Goal: Information Seeking & Learning: Check status

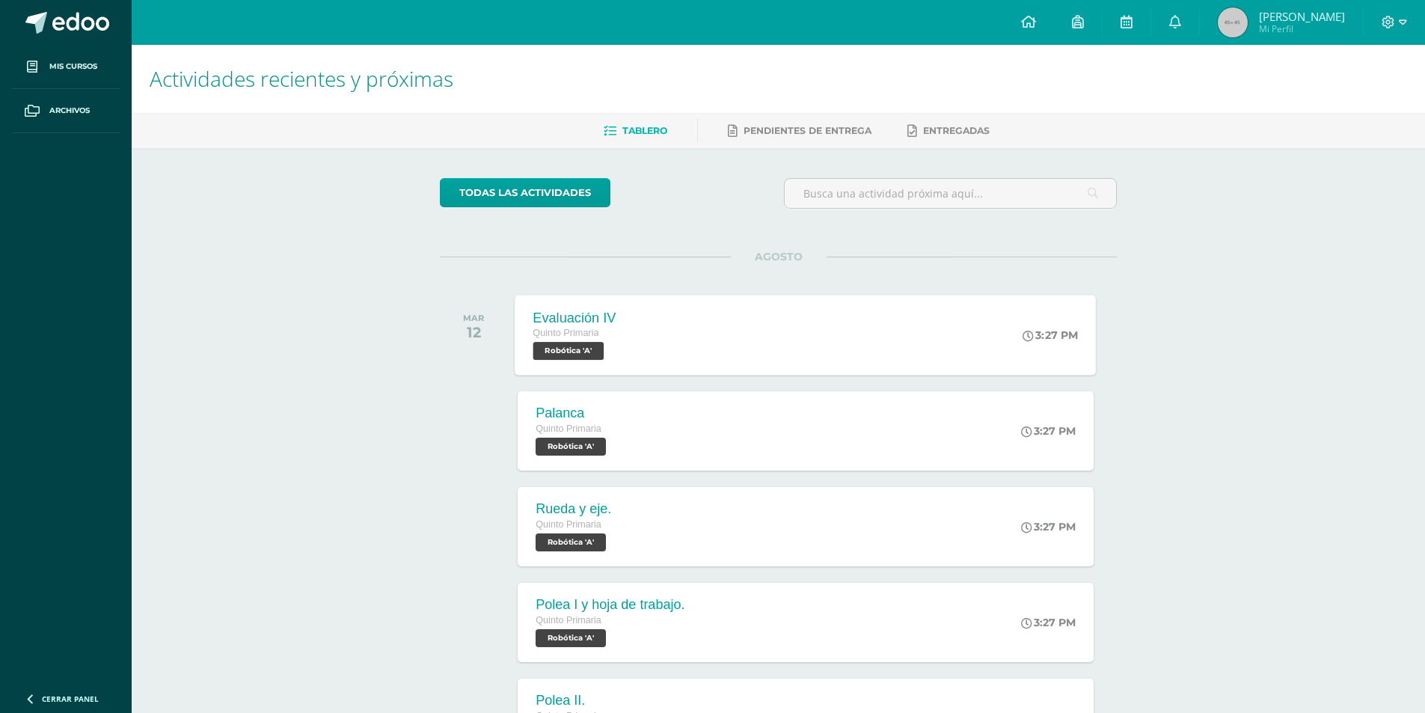
click at [732, 304] on div "Evaluación IV Quinto Primaria Robótica 'A' 3:27 PM Evaluación IV Robótica Carga…" at bounding box center [805, 335] width 581 height 80
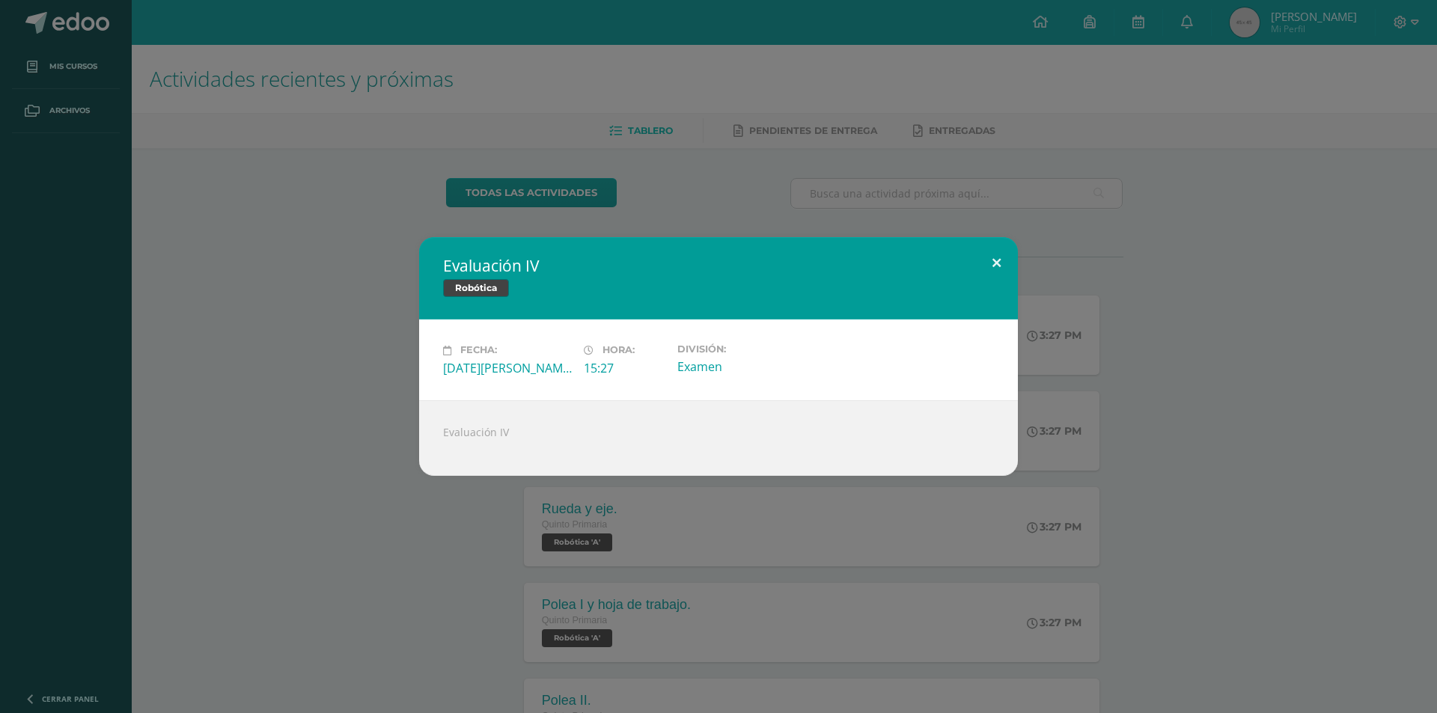
click at [1003, 260] on button at bounding box center [996, 262] width 43 height 51
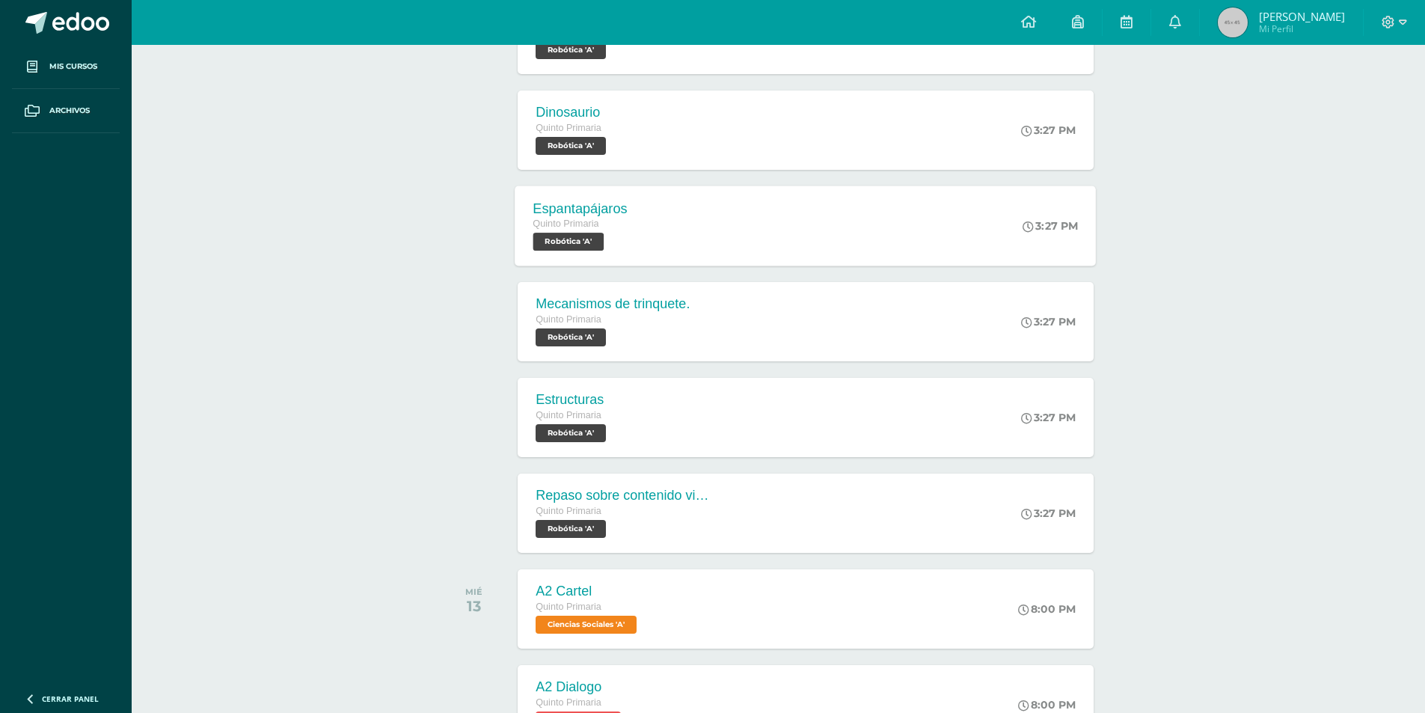
scroll to position [810, 0]
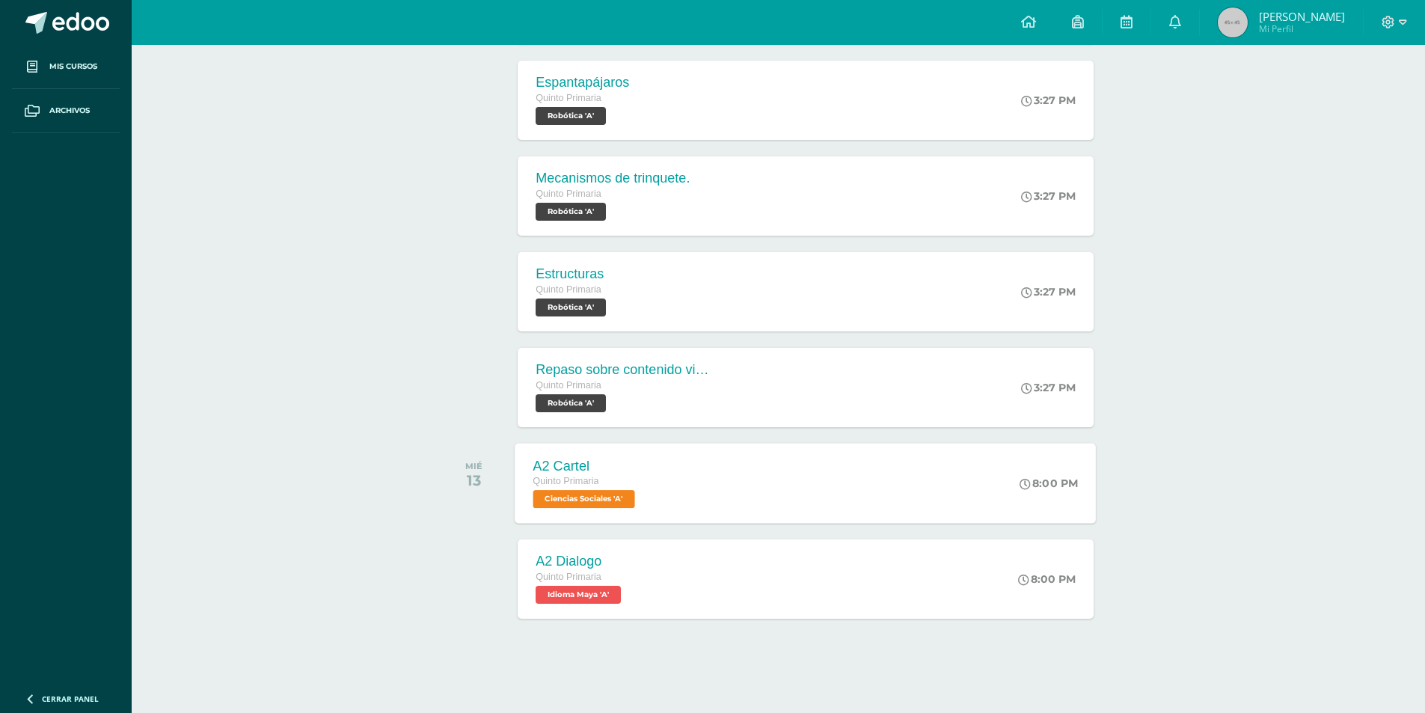
click at [698, 467] on div "A2 Cartel Quinto Primaria Ciencias Sociales 'A' 8:00 PM A2 Cartel Ciencias Soci…" at bounding box center [805, 483] width 581 height 80
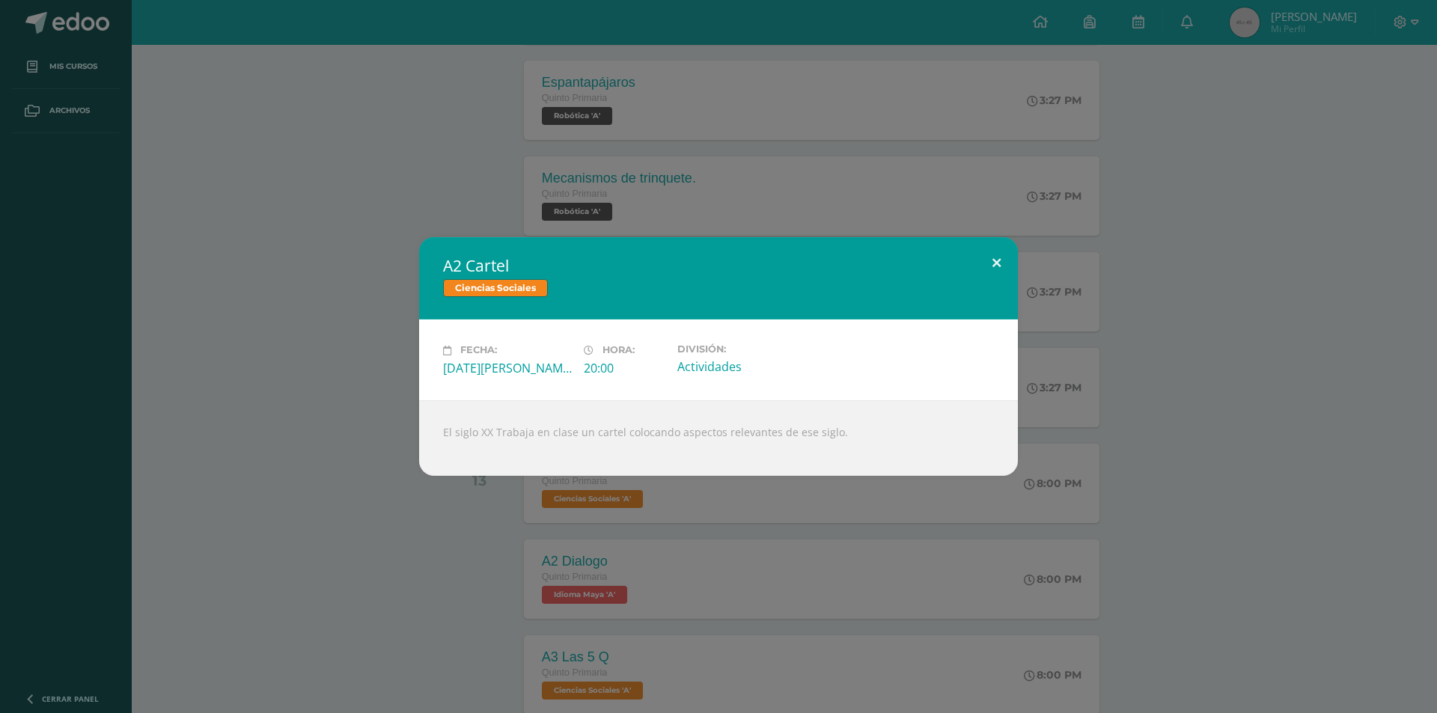
click at [1000, 270] on button at bounding box center [996, 262] width 43 height 51
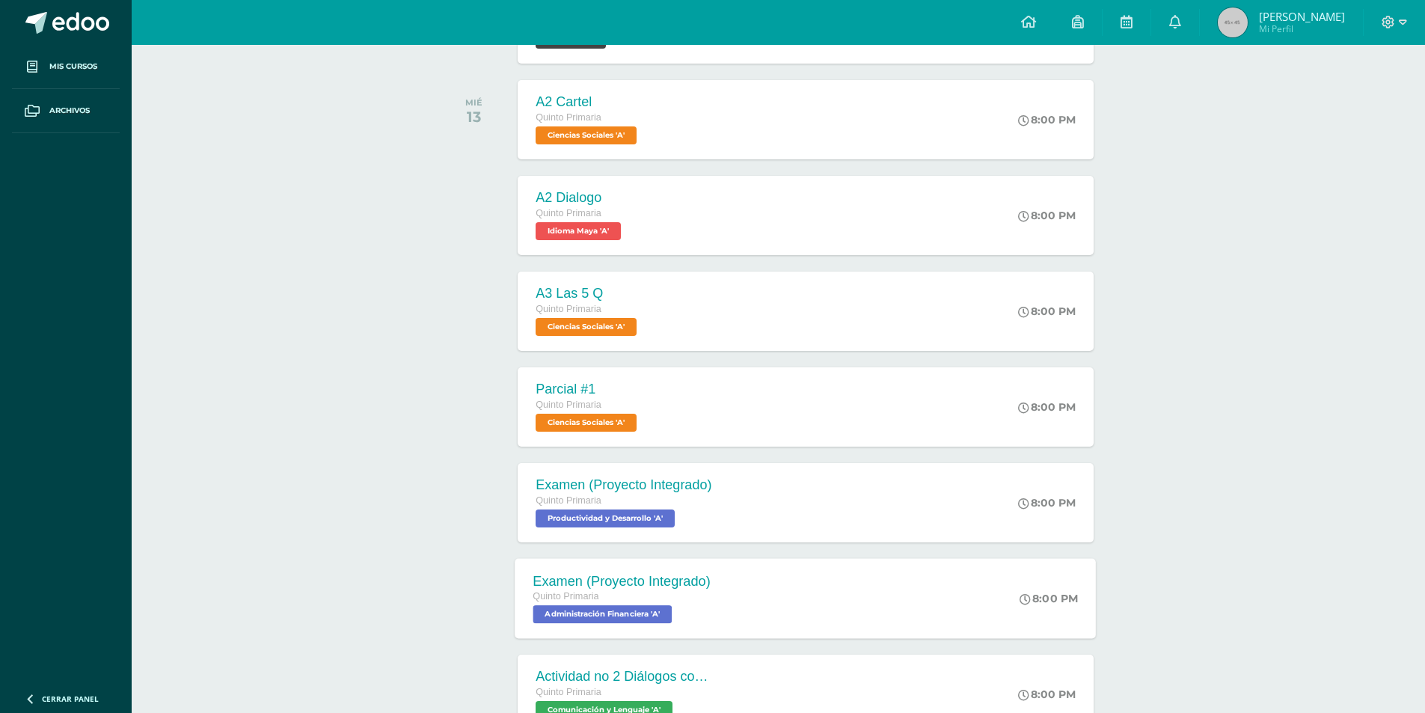
scroll to position [1333, 0]
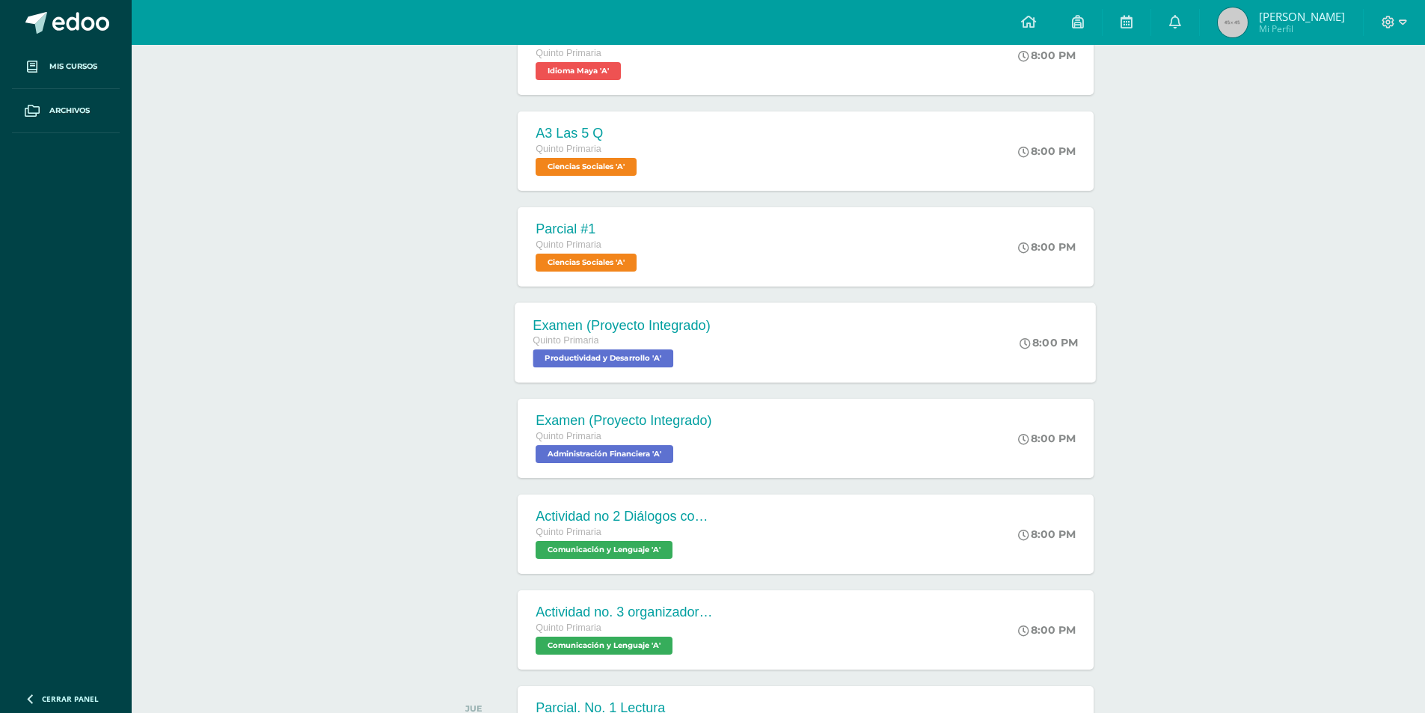
click at [792, 366] on div "Examen (Proyecto Integrado) Quinto Primaria Productividad y Desarrollo 'A' 8:00…" at bounding box center [805, 342] width 581 height 80
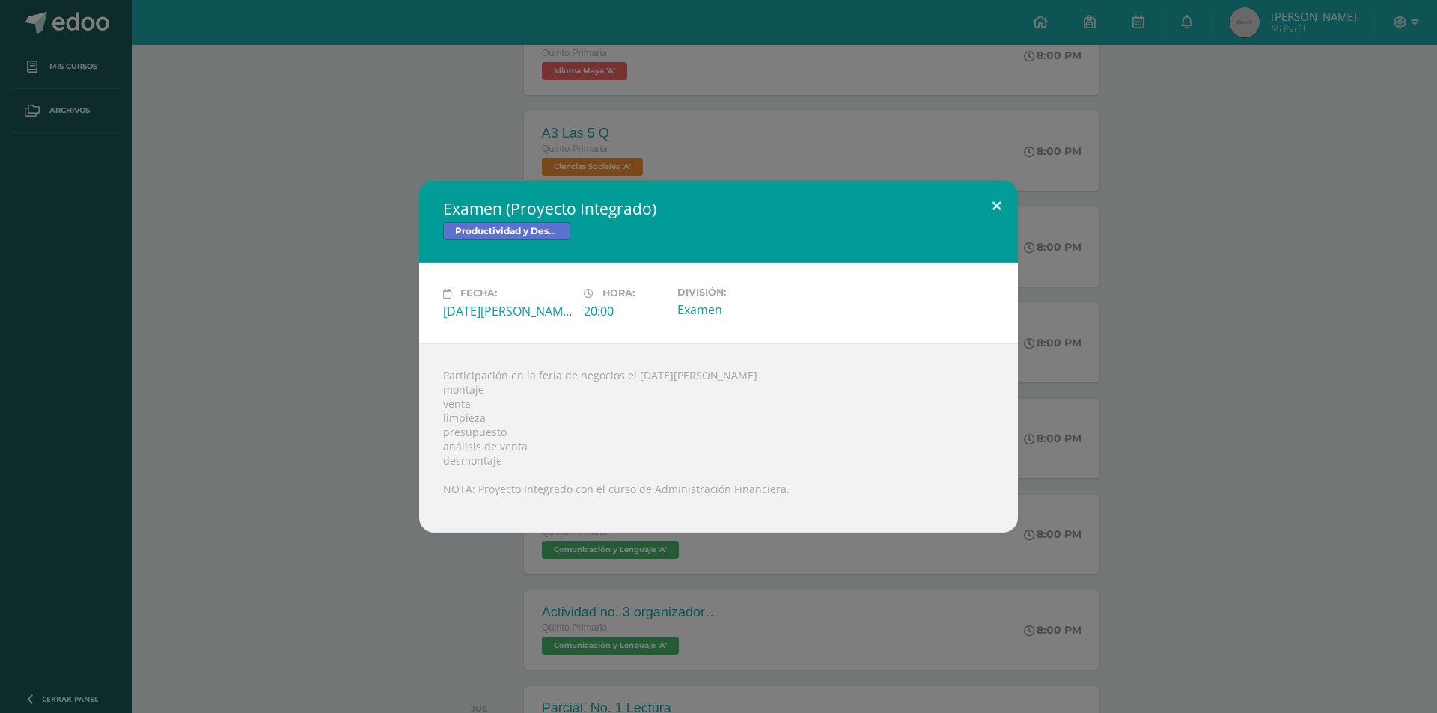
click at [991, 202] on button at bounding box center [996, 205] width 43 height 51
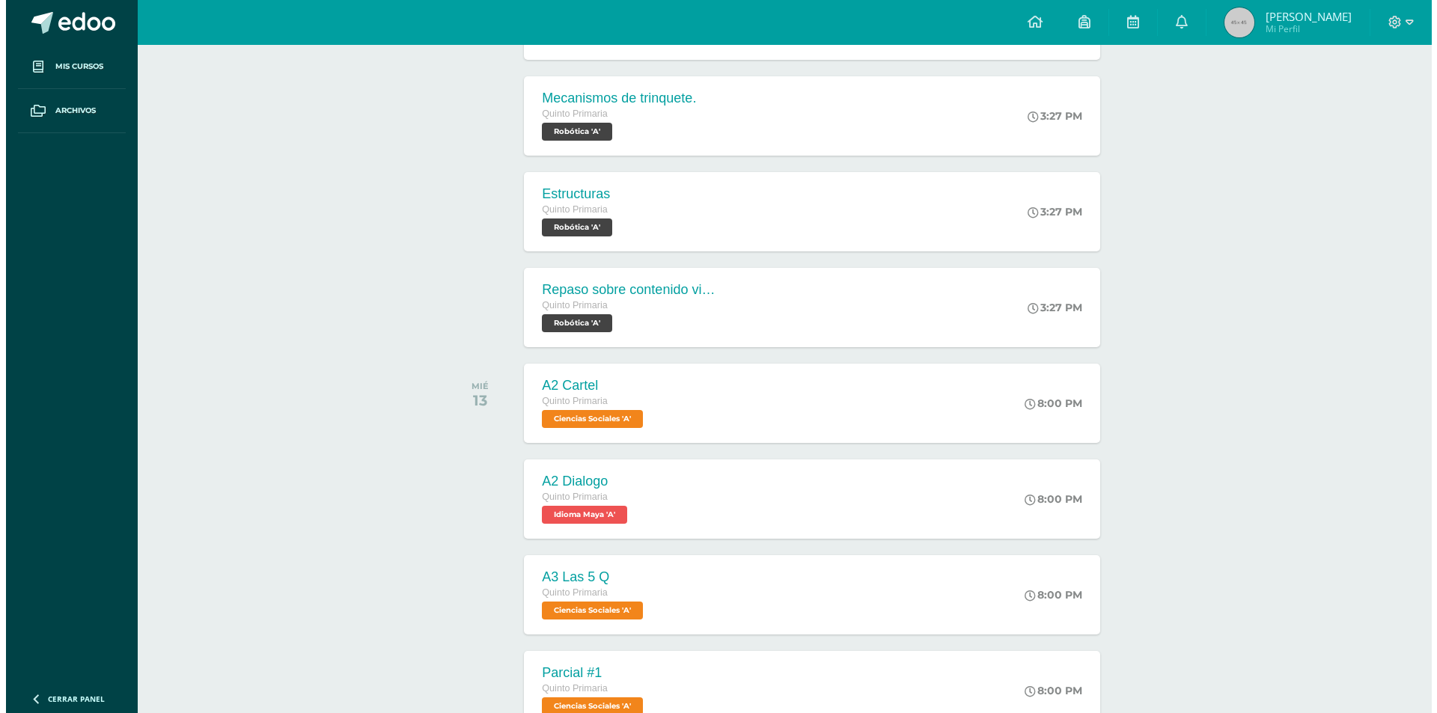
scroll to position [1184, 0]
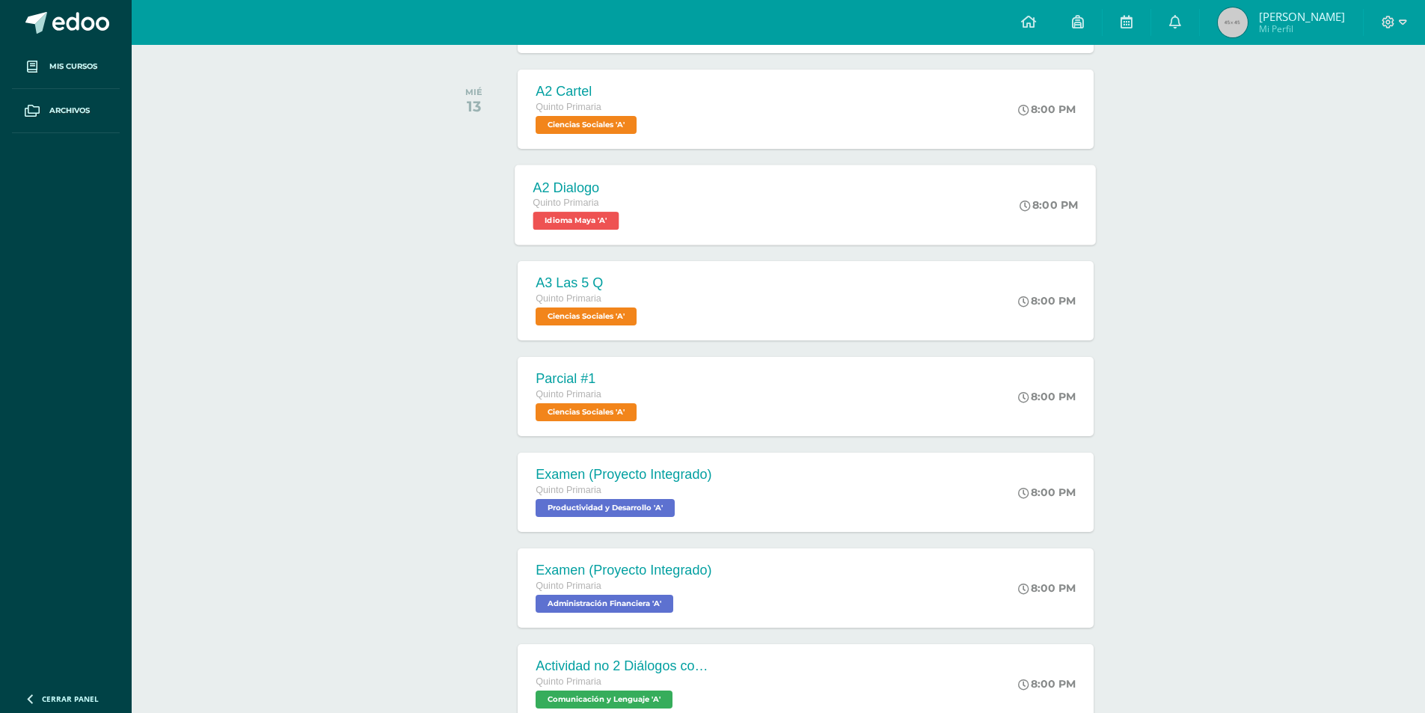
click at [664, 198] on div "A2 Dialogo Quinto Primaria Idioma Maya 'A' 8:00 PM A2 Dialogo Idioma [PERSON_NA…" at bounding box center [805, 205] width 581 height 80
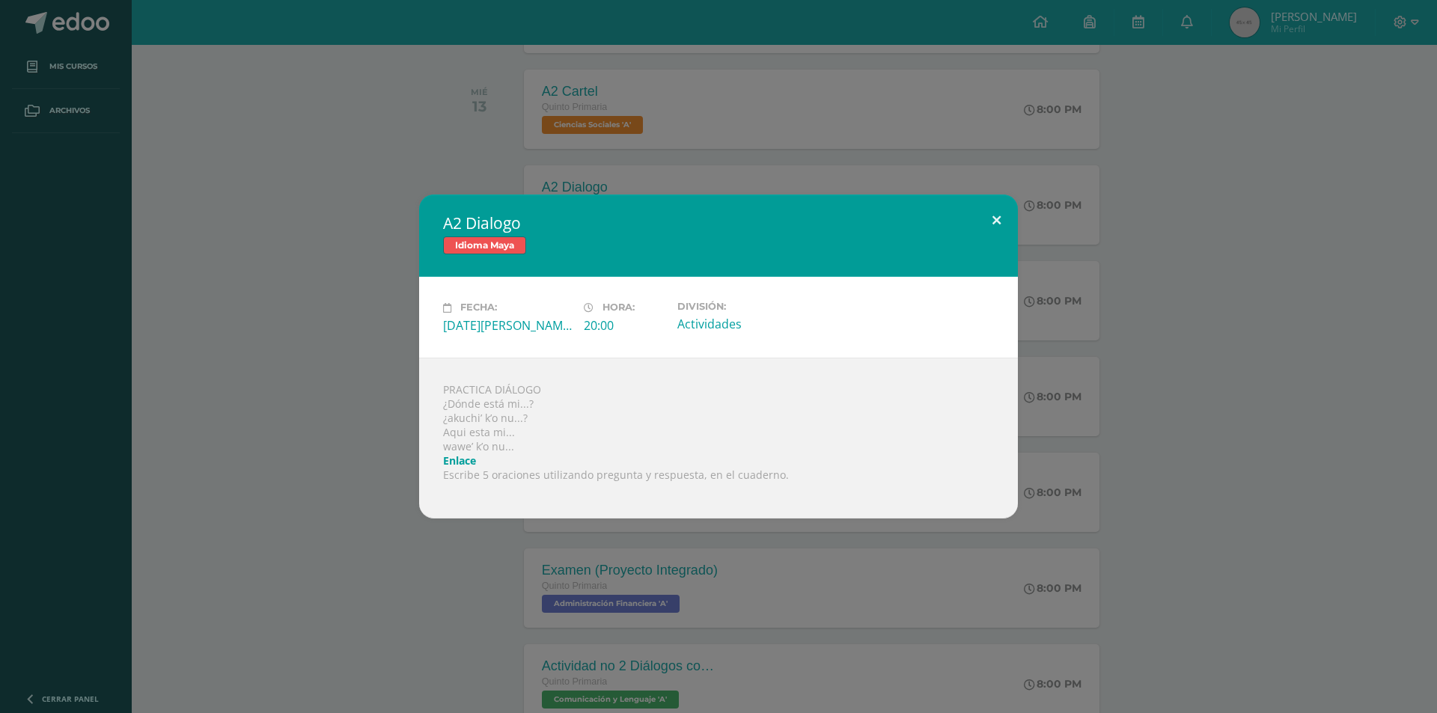
click at [989, 218] on button at bounding box center [996, 220] width 43 height 51
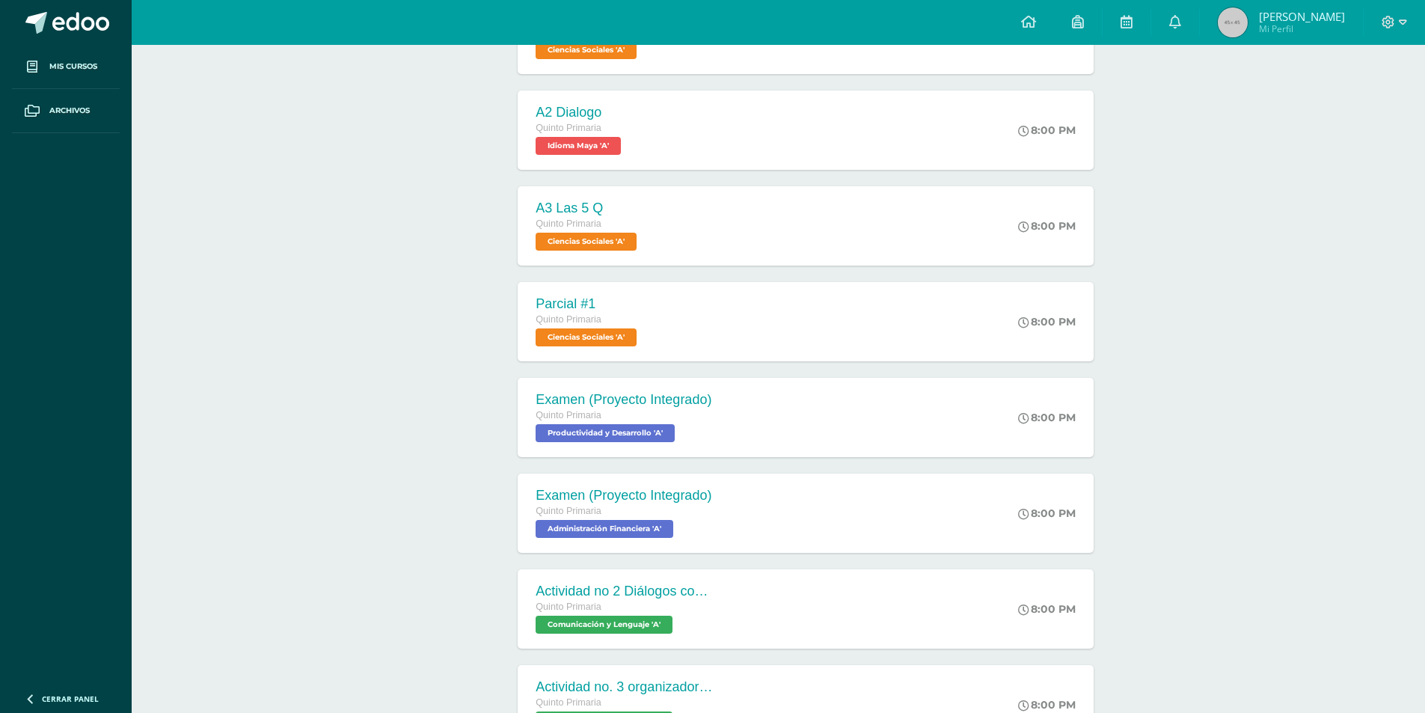
scroll to position [1483, 0]
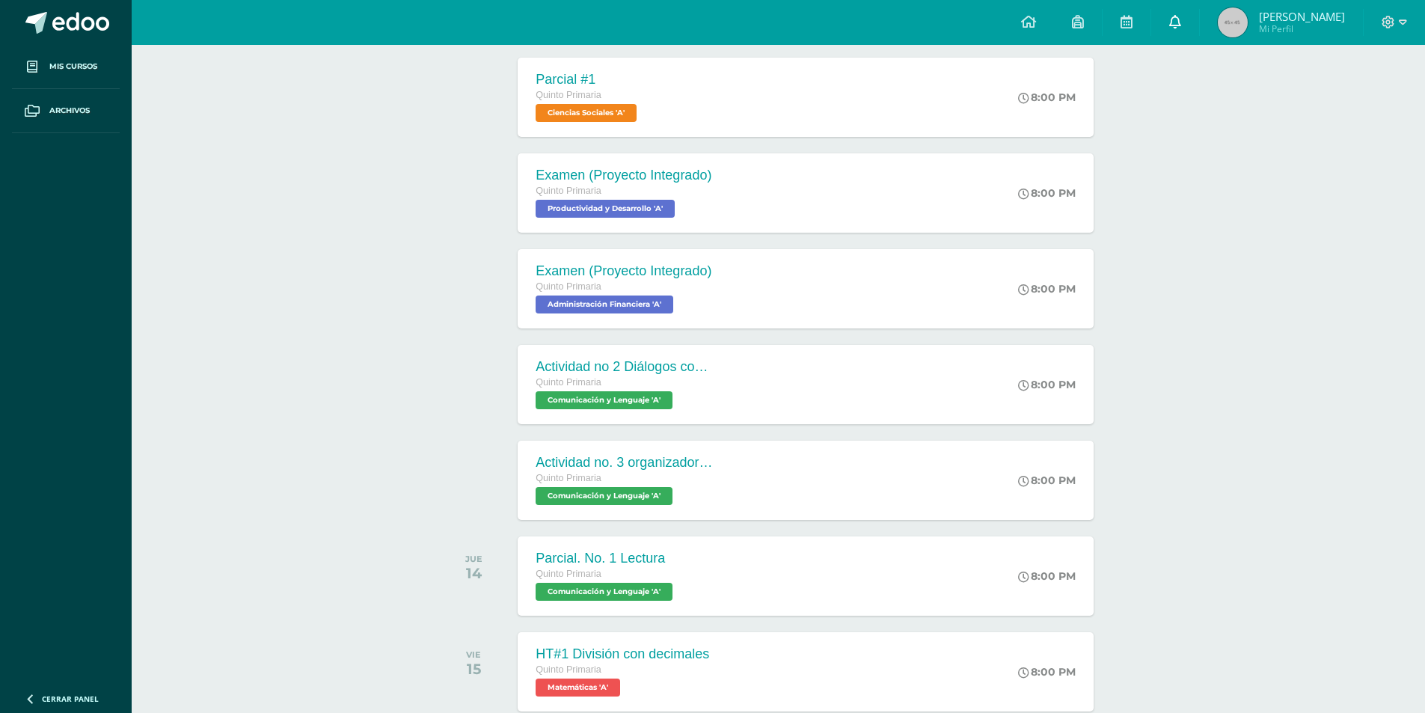
click at [1199, 22] on link at bounding box center [1175, 22] width 48 height 45
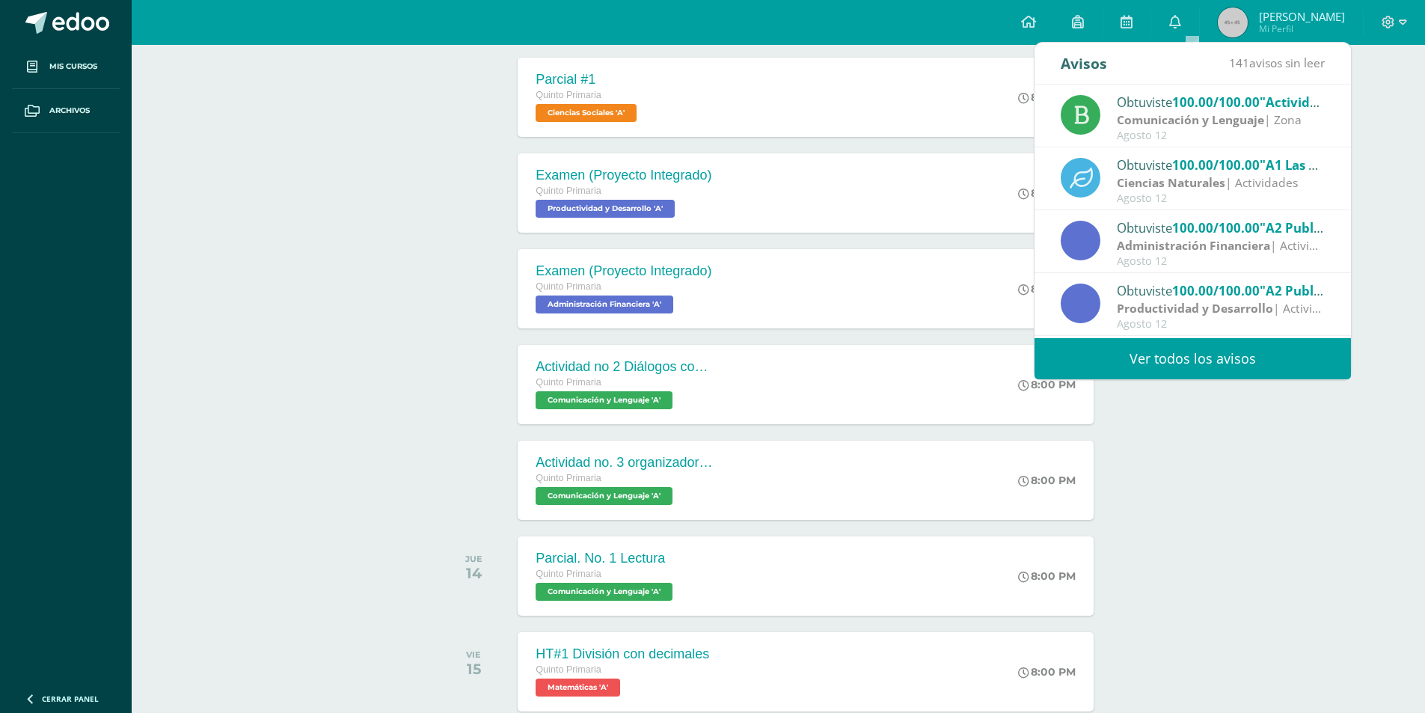
click at [1178, 120] on strong "Comunicación y Lenguaje" at bounding box center [1190, 119] width 147 height 16
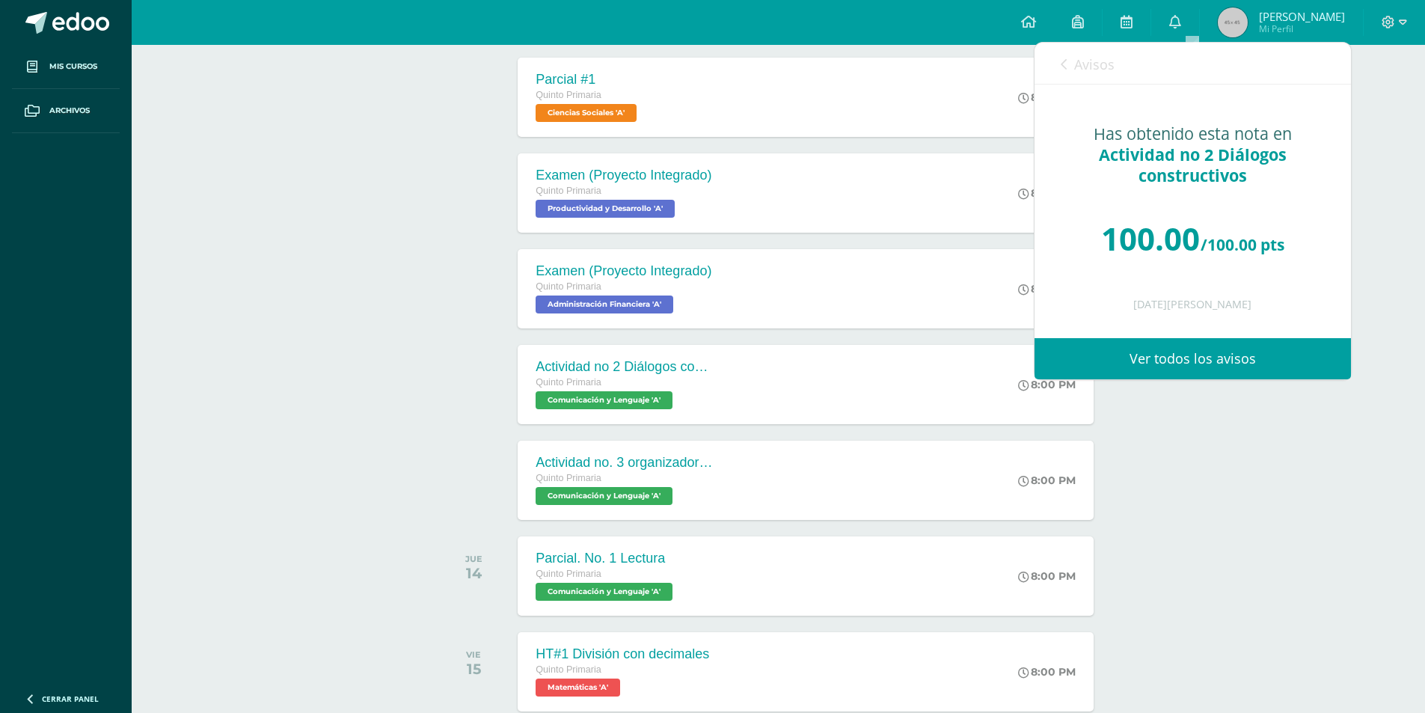
click at [1059, 56] on div "Avisos 141 avisos sin leer Avisos" at bounding box center [1193, 64] width 316 height 42
click at [1071, 63] on link "Avisos" at bounding box center [1088, 64] width 54 height 43
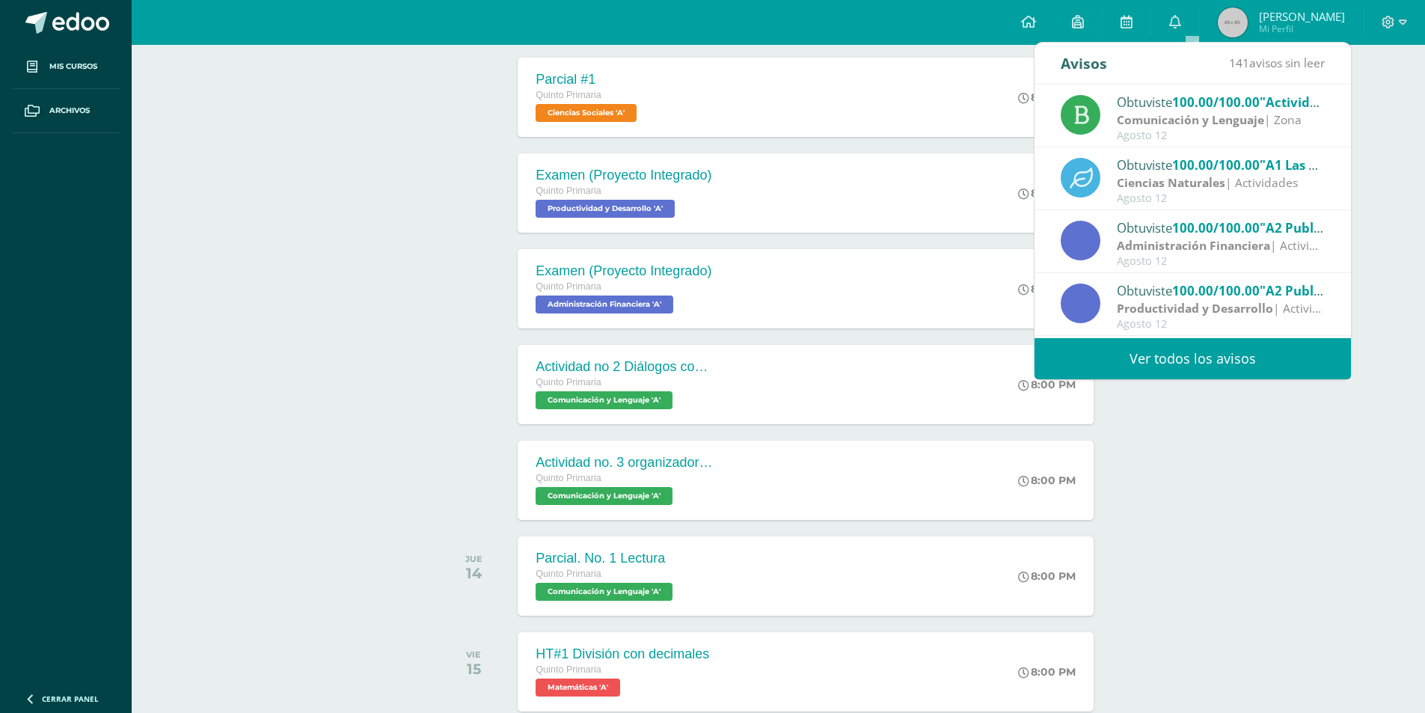
click at [1270, 192] on div "Ciencias Naturales | Actividades" at bounding box center [1221, 182] width 208 height 17
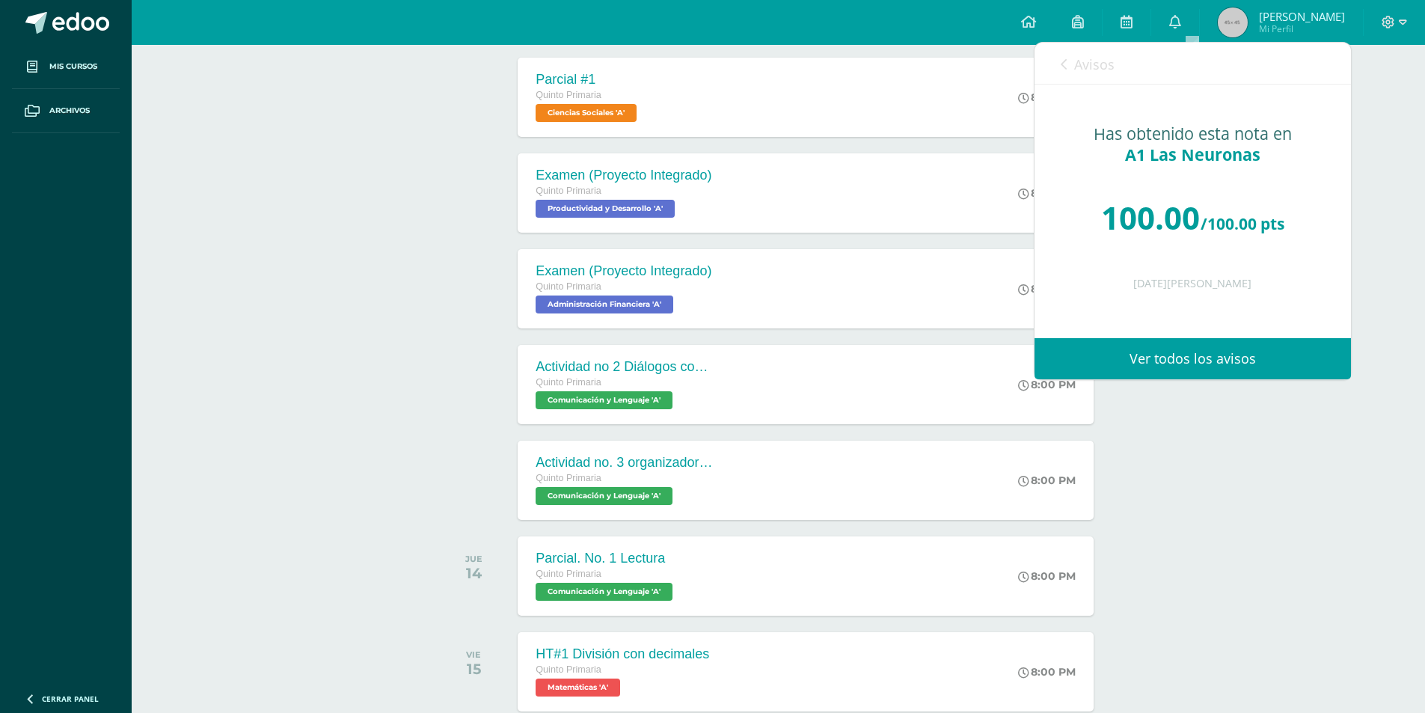
click at [1074, 62] on link "Avisos" at bounding box center [1088, 64] width 54 height 43
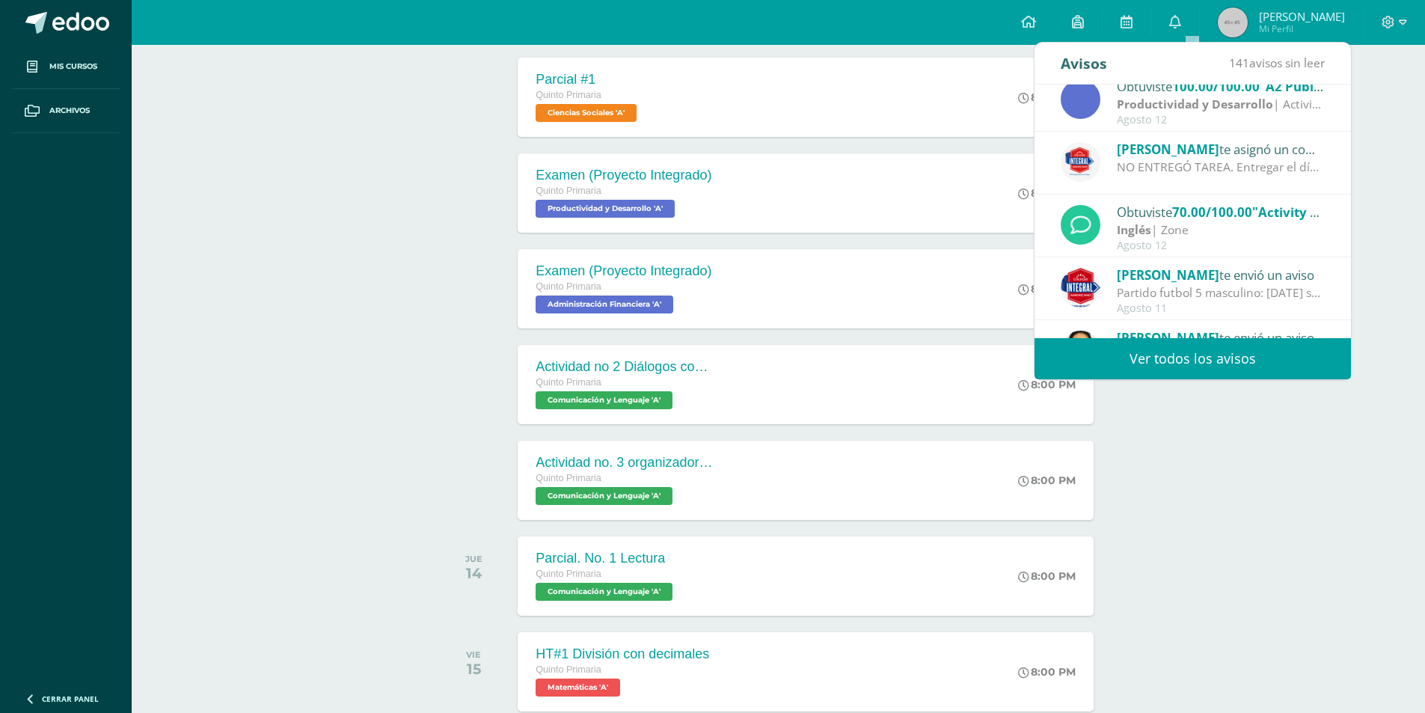
scroll to position [224, 0]
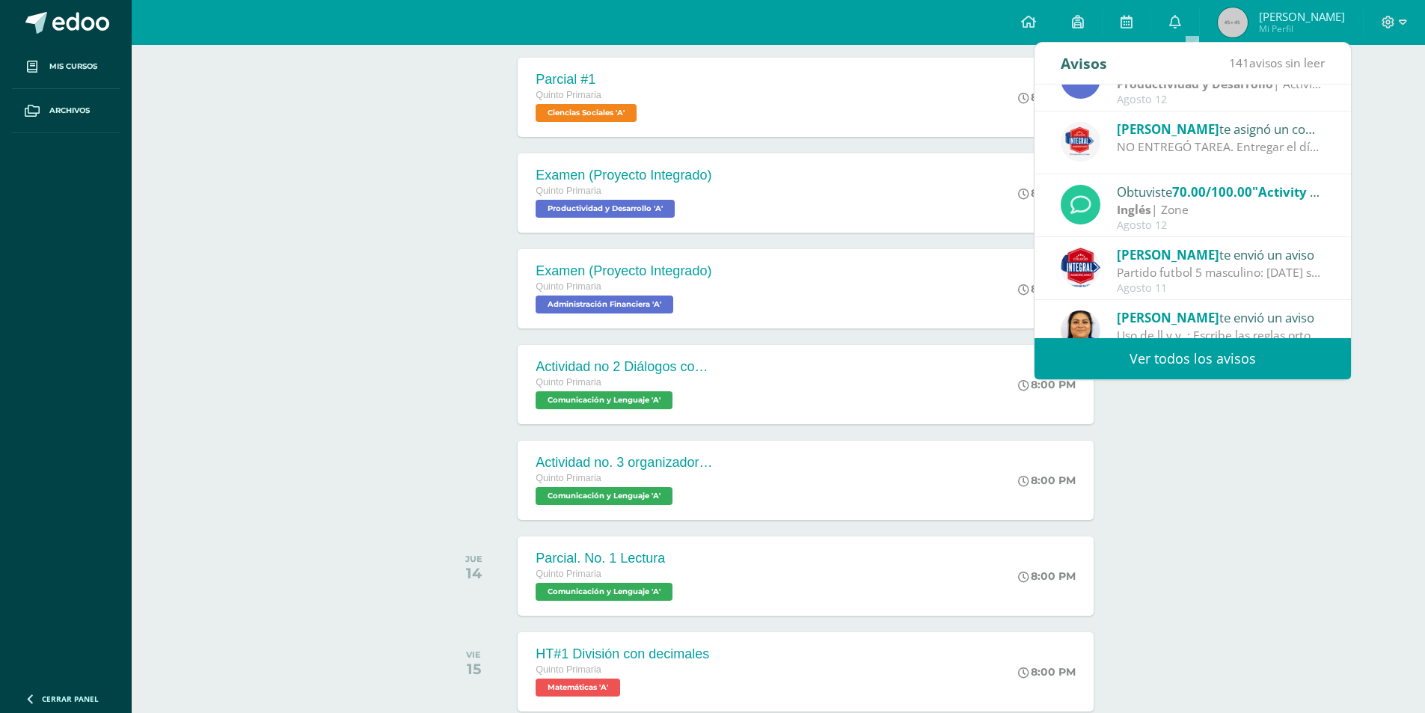
click at [1208, 138] on div "NO ENTREGÓ TAREA. Entregar el día [DATE] con el 80% de la calificación. [DATE] …" at bounding box center [1221, 146] width 208 height 17
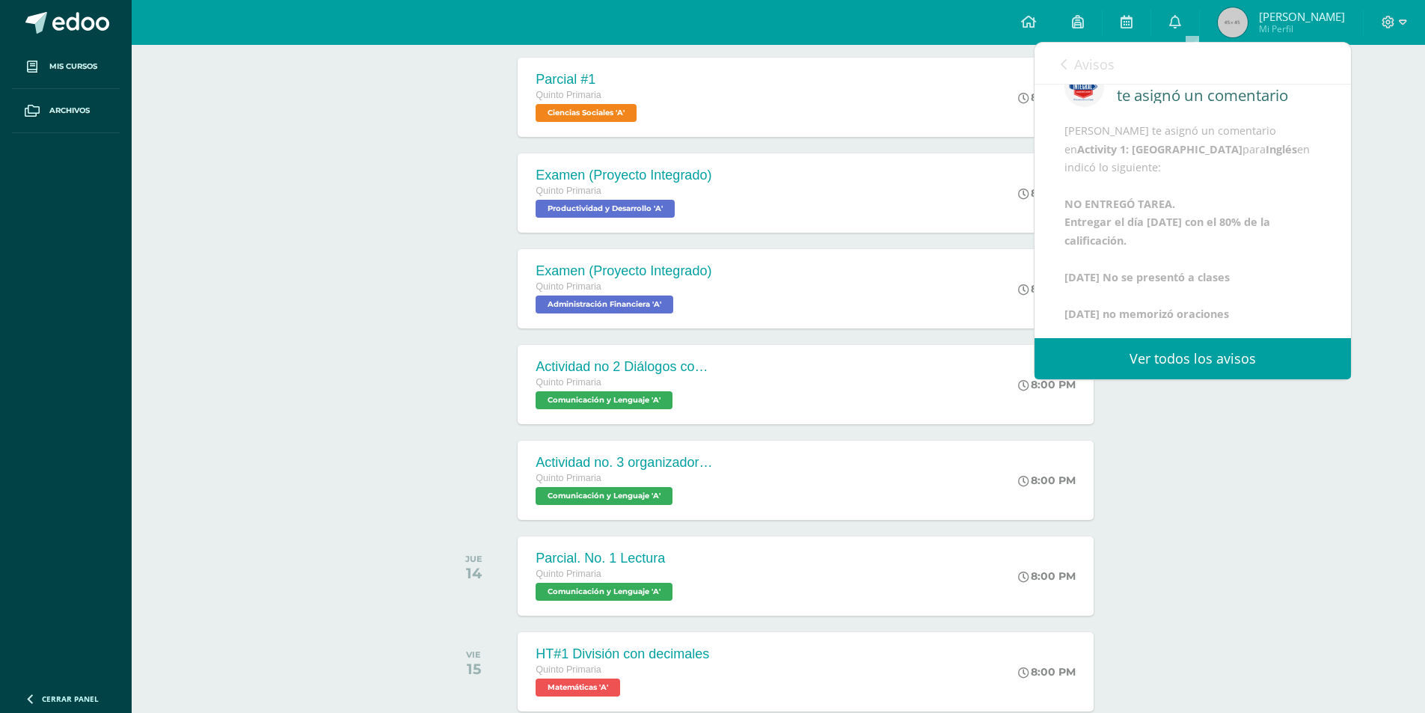
scroll to position [75, 0]
click at [1086, 57] on span "Avisos" at bounding box center [1094, 64] width 40 height 18
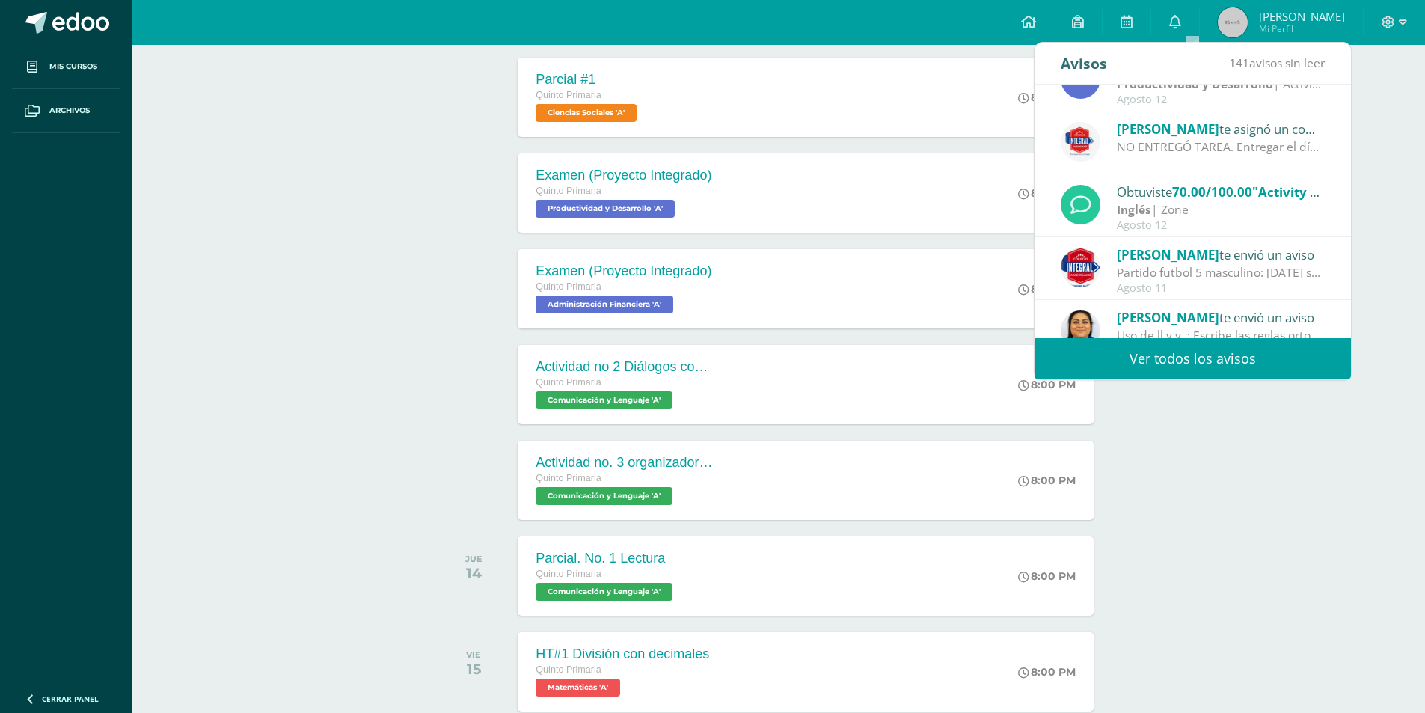
click at [1258, 155] on div "NO ENTREGÓ TAREA. Entregar el día [DATE] con el 80% de la calificación. [DATE] …" at bounding box center [1221, 146] width 208 height 17
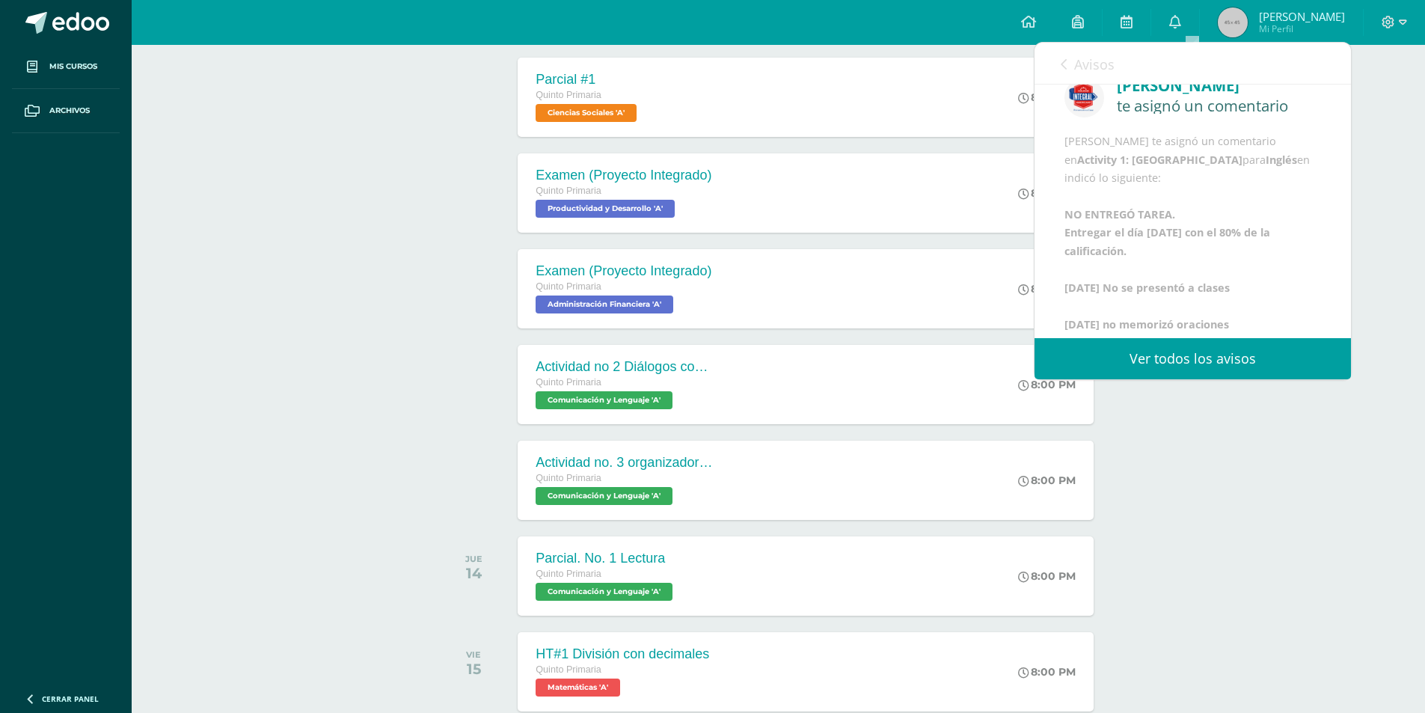
scroll to position [0, 0]
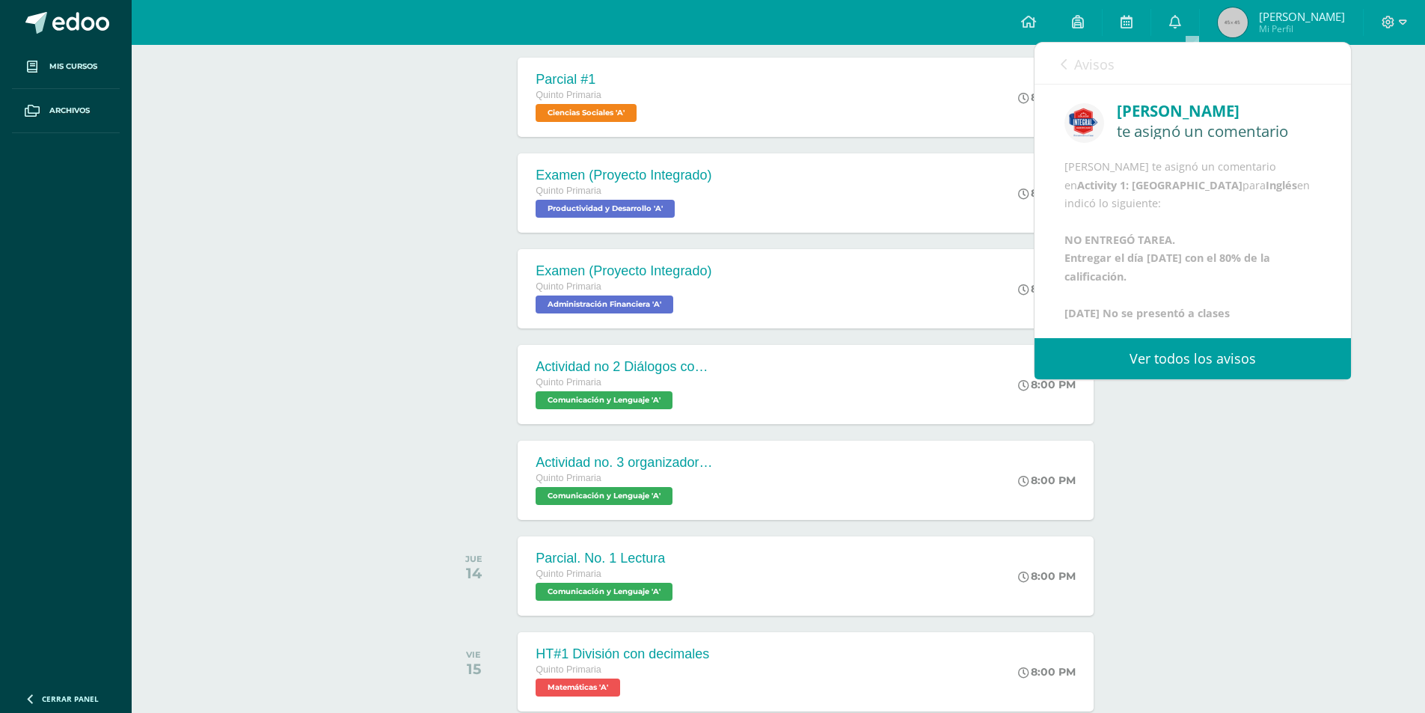
click at [1086, 72] on span "Avisos" at bounding box center [1094, 64] width 40 height 18
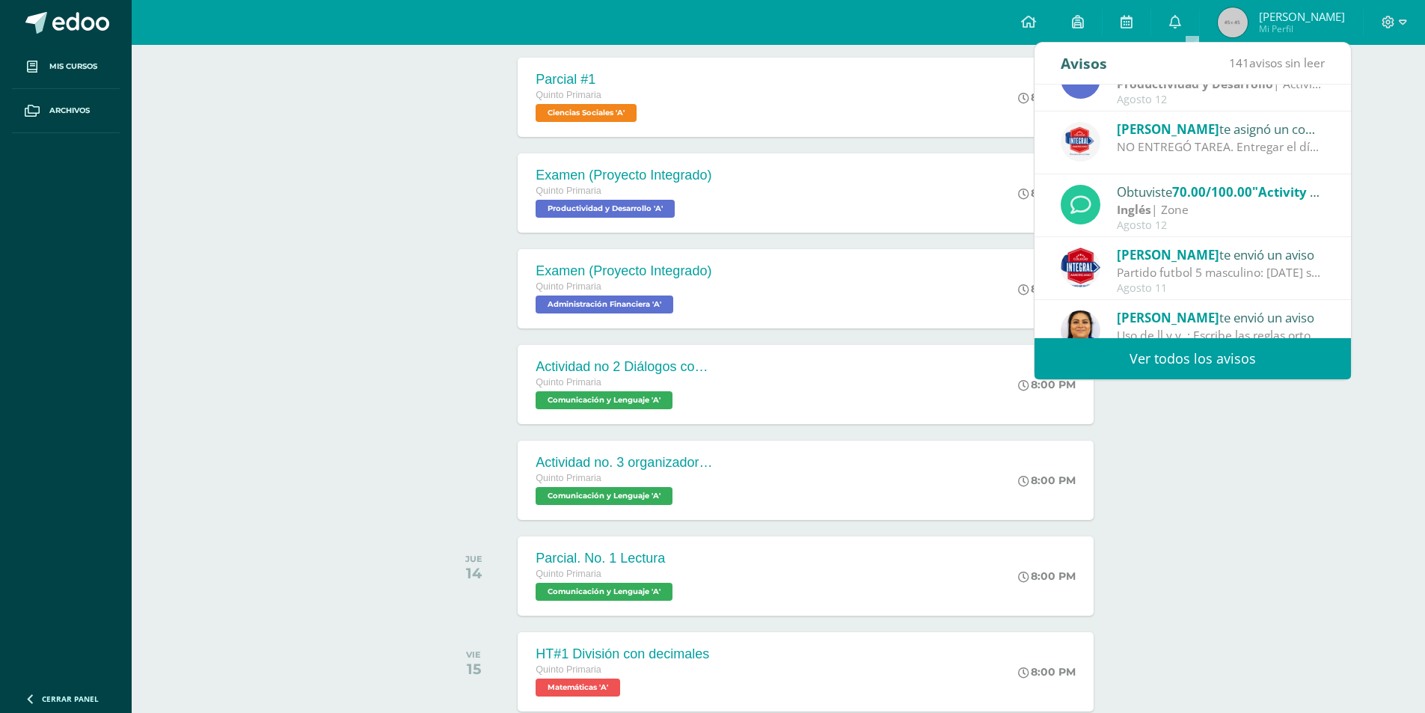
click at [1314, 135] on div "[PERSON_NAME] te asignó un comentario en 'Activity 1: [GEOGRAPHIC_DATA]' para '…" at bounding box center [1193, 142] width 316 height 63
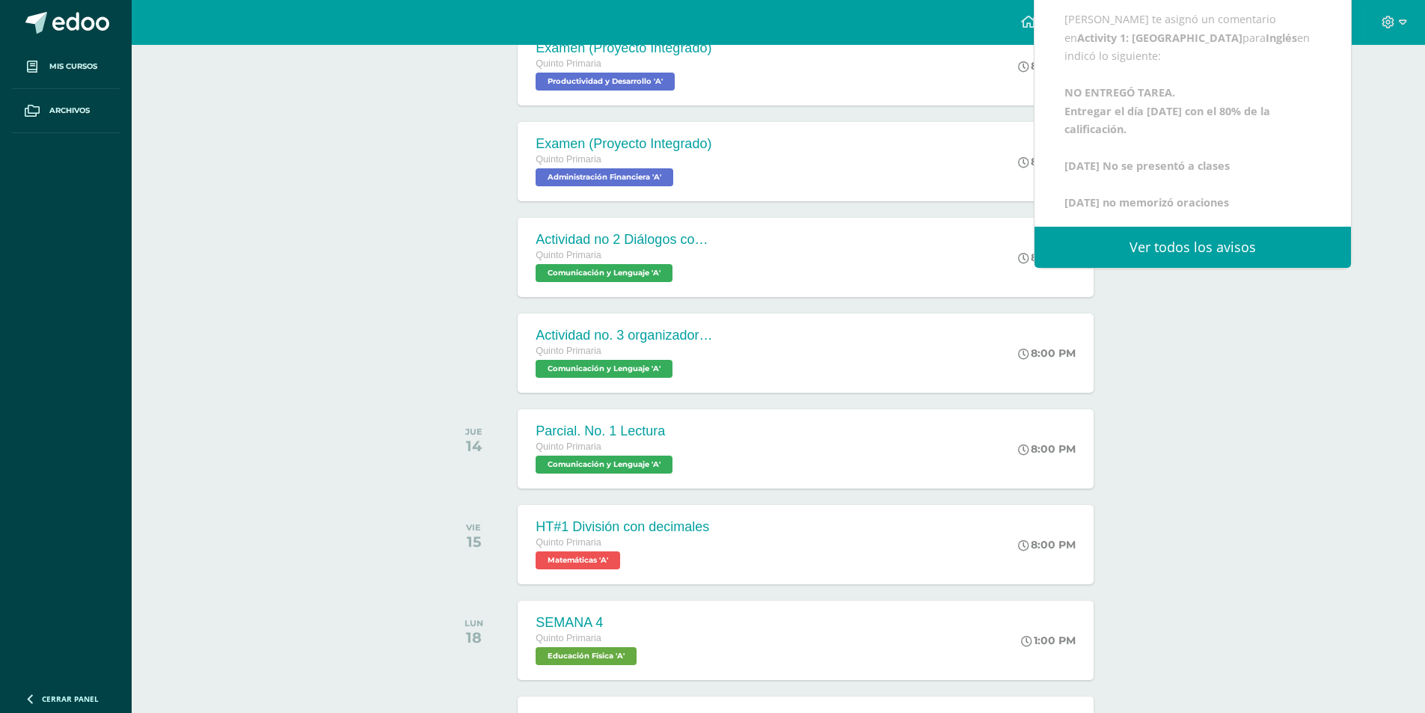
scroll to position [1633, 0]
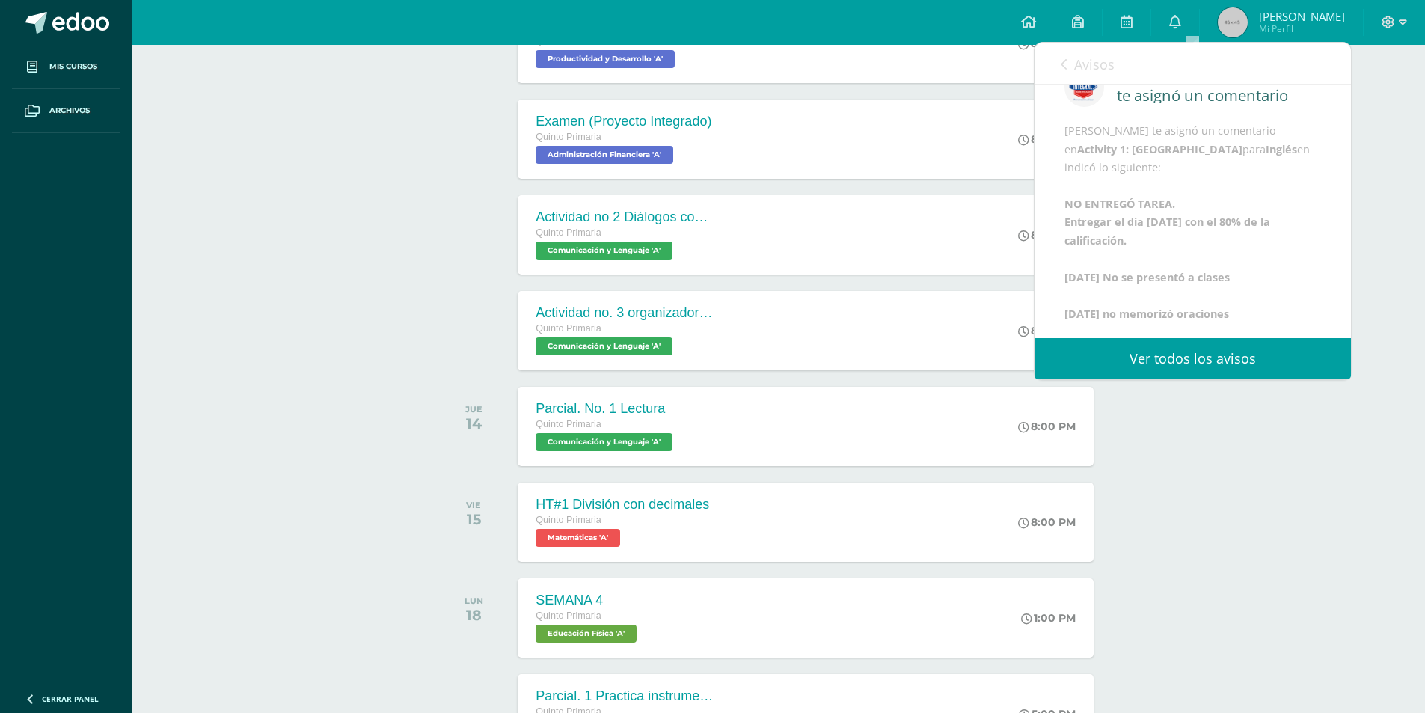
click at [1062, 68] on icon at bounding box center [1064, 64] width 6 height 12
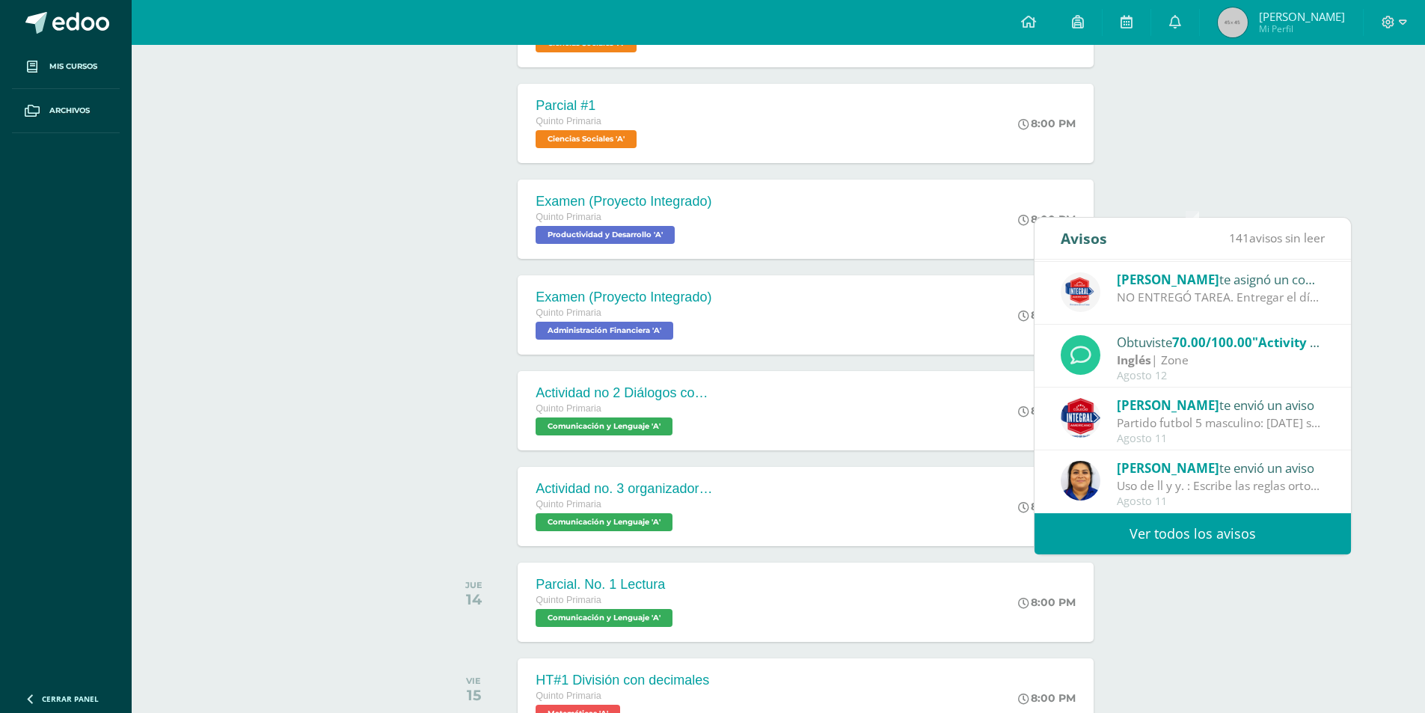
scroll to position [1333, 0]
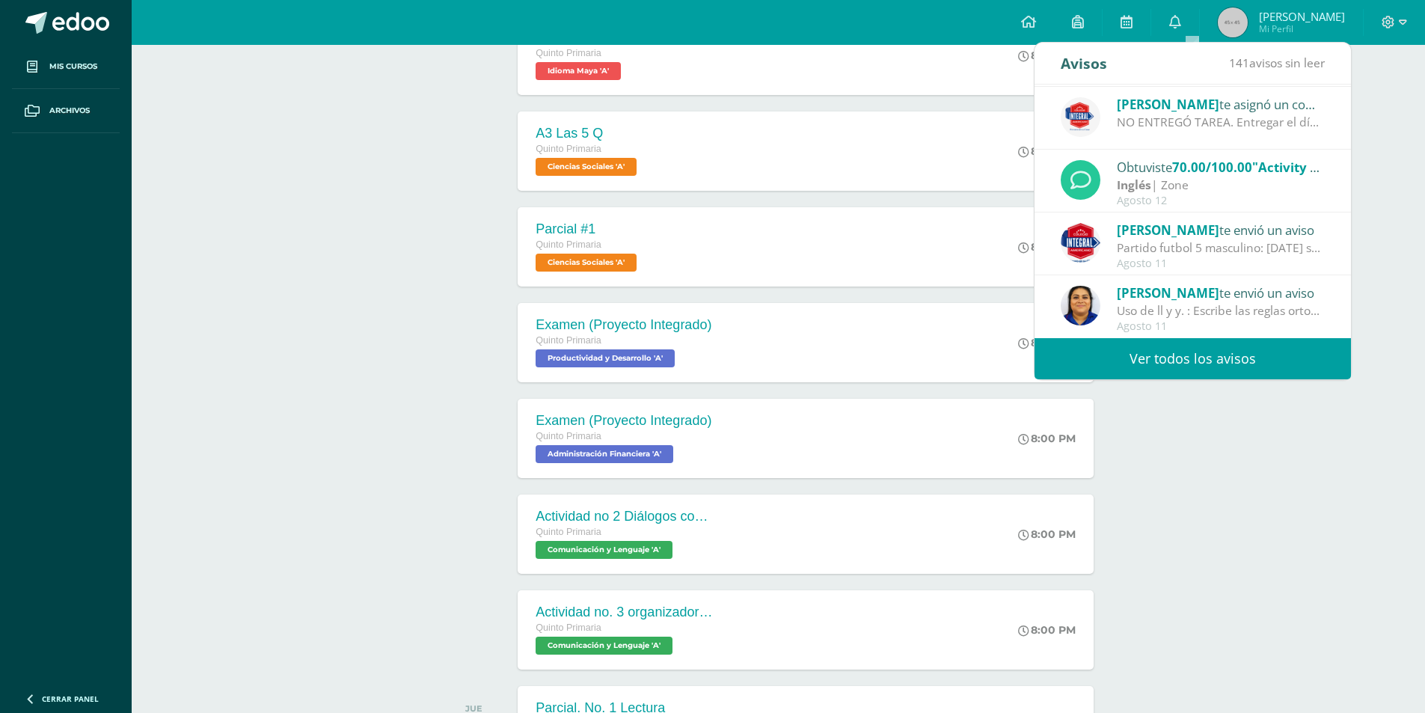
click at [1193, 290] on span "[PERSON_NAME]" at bounding box center [1168, 292] width 103 height 17
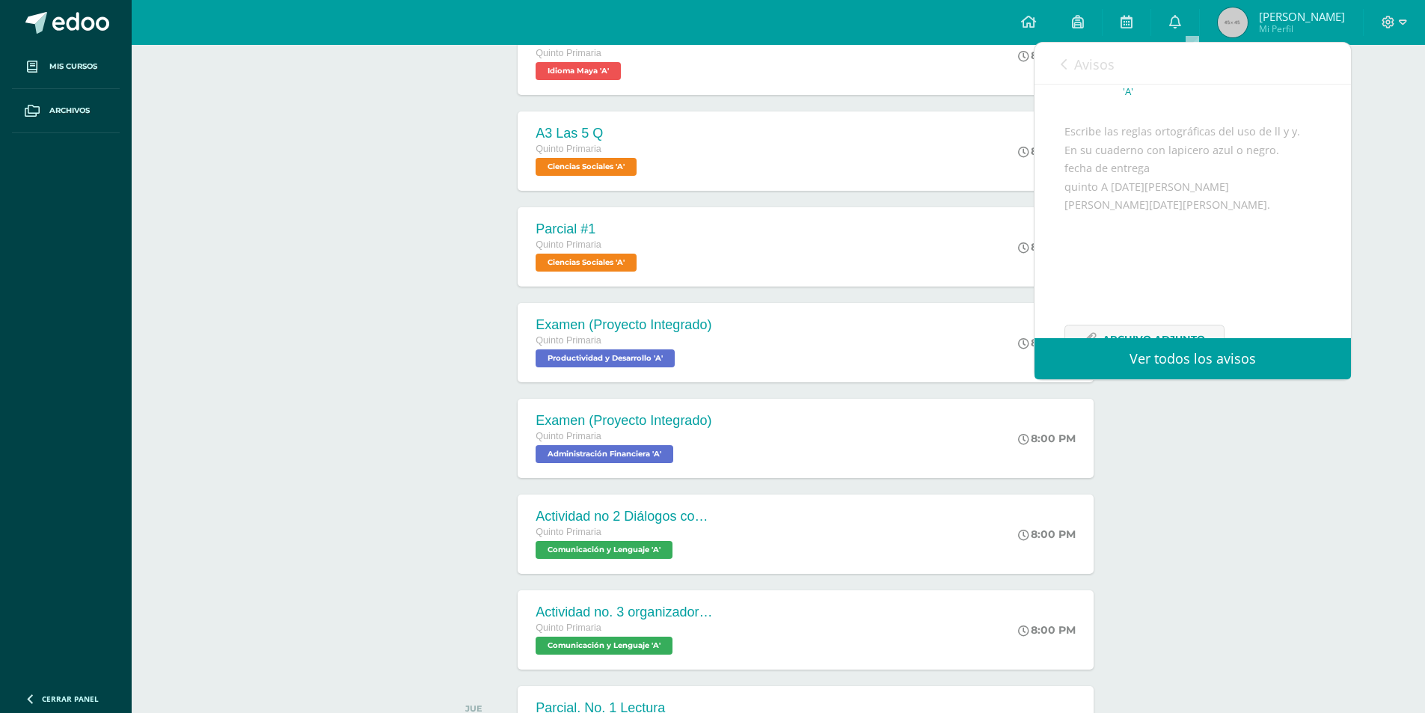
click at [1067, 70] on link "Avisos" at bounding box center [1088, 64] width 54 height 43
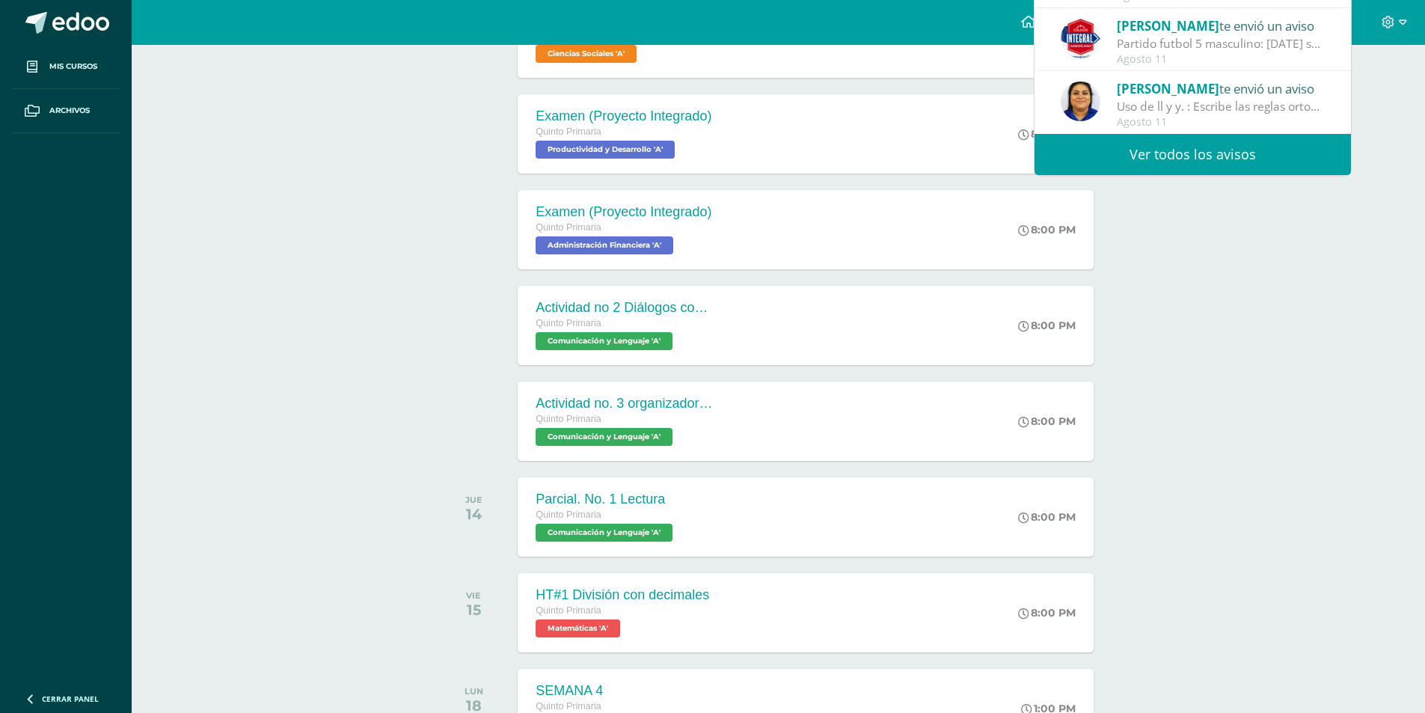
scroll to position [1558, 0]
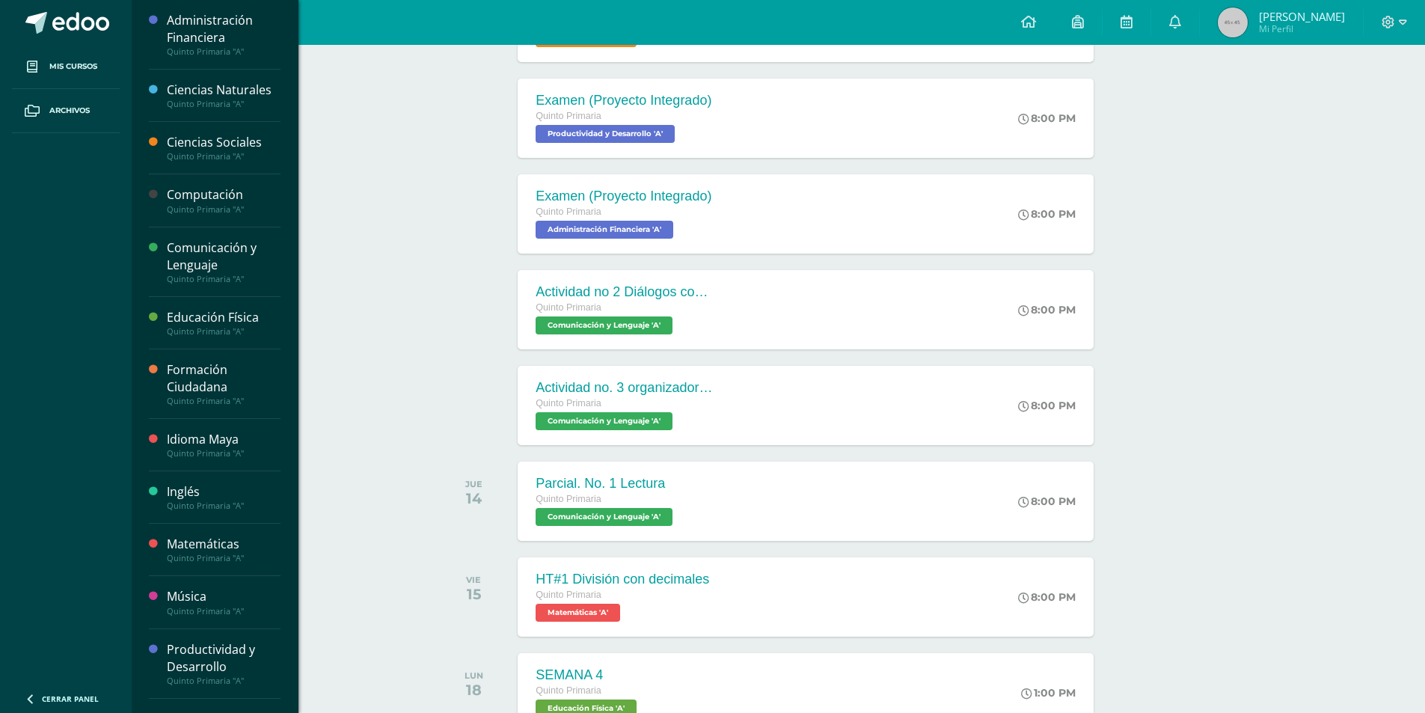
click at [177, 497] on div "Inglés" at bounding box center [224, 491] width 114 height 17
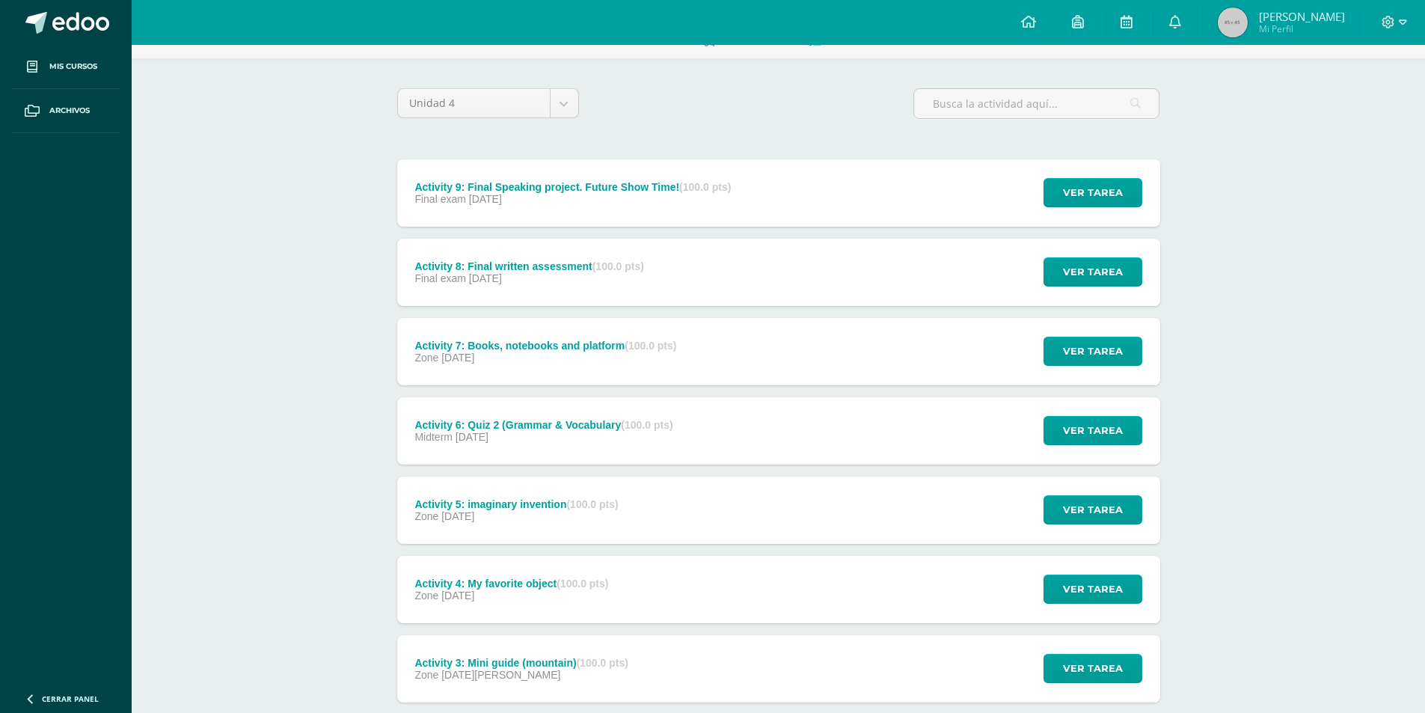
scroll to position [299, 0]
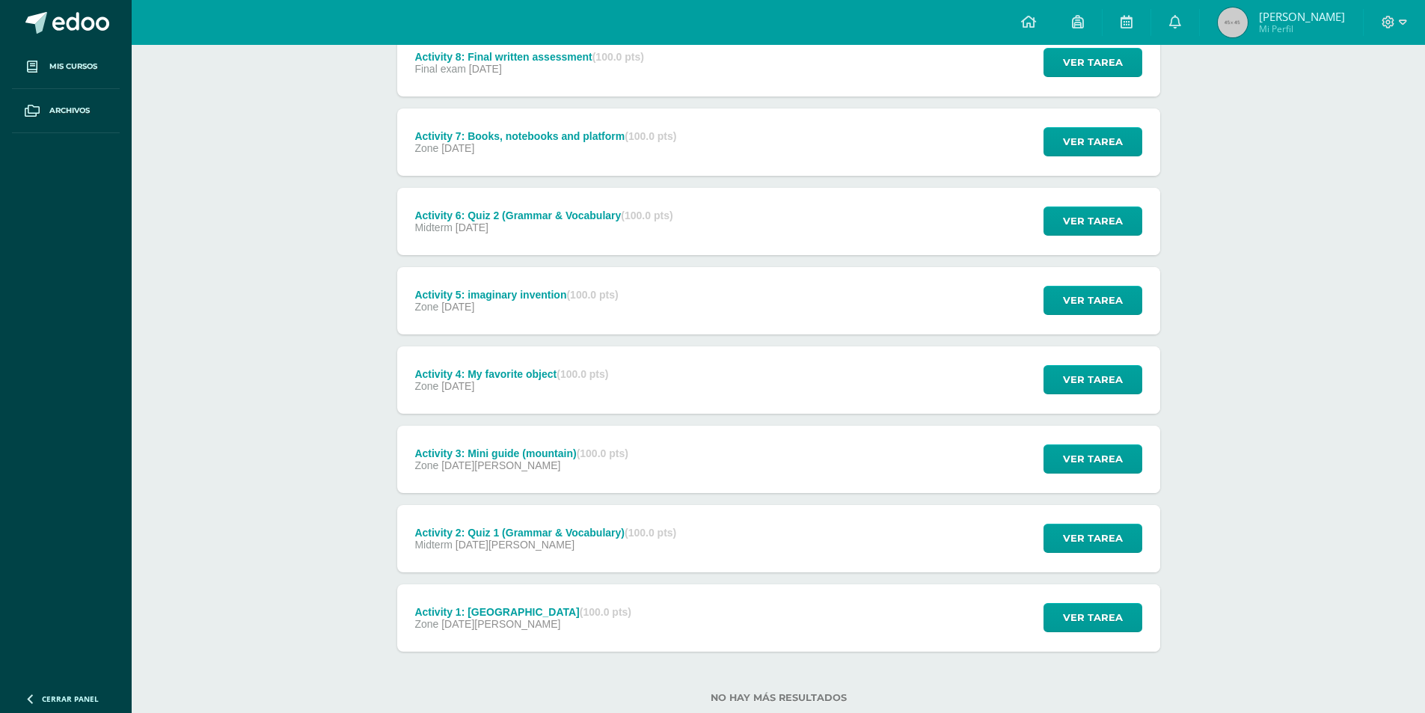
click at [621, 444] on div "Activity 3: Mini guide (mountain) (100.0 pts) Zone 29 de Agosto" at bounding box center [521, 459] width 249 height 67
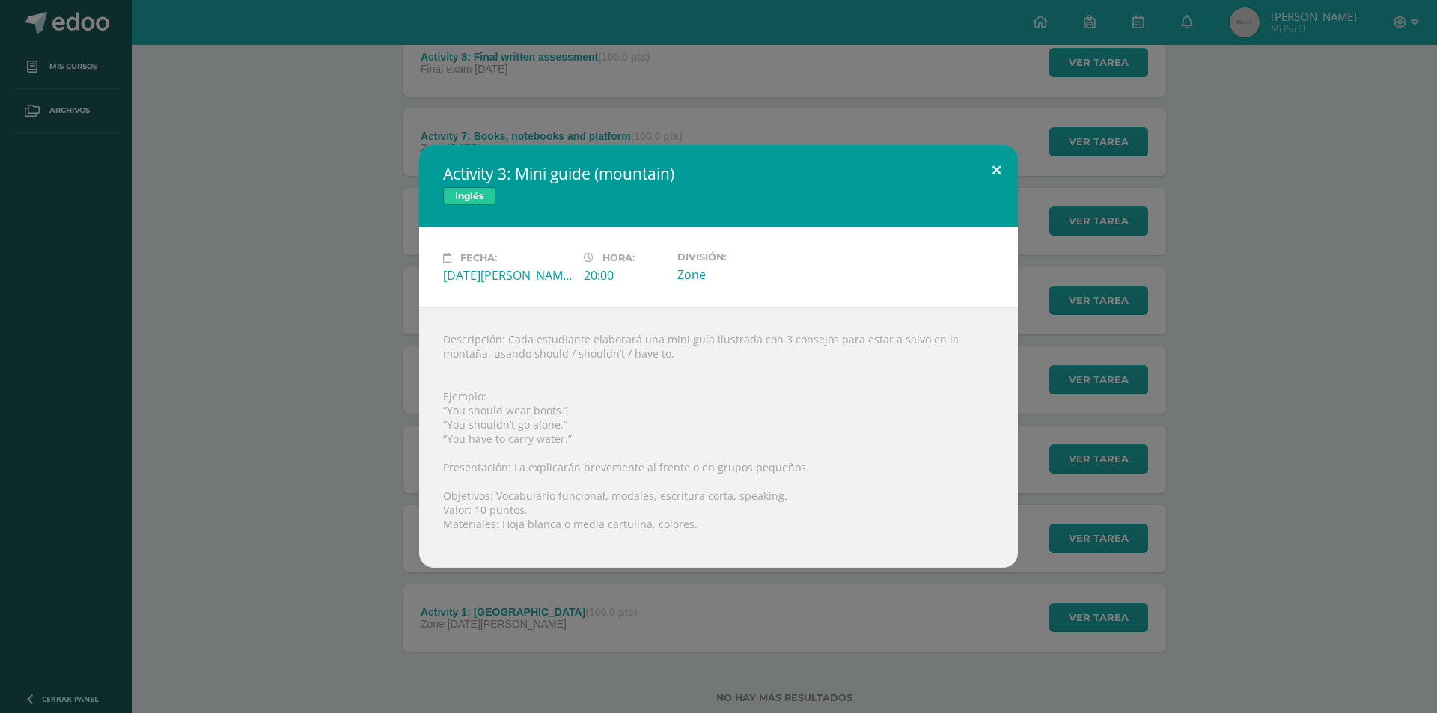
click at [989, 174] on button at bounding box center [996, 170] width 43 height 51
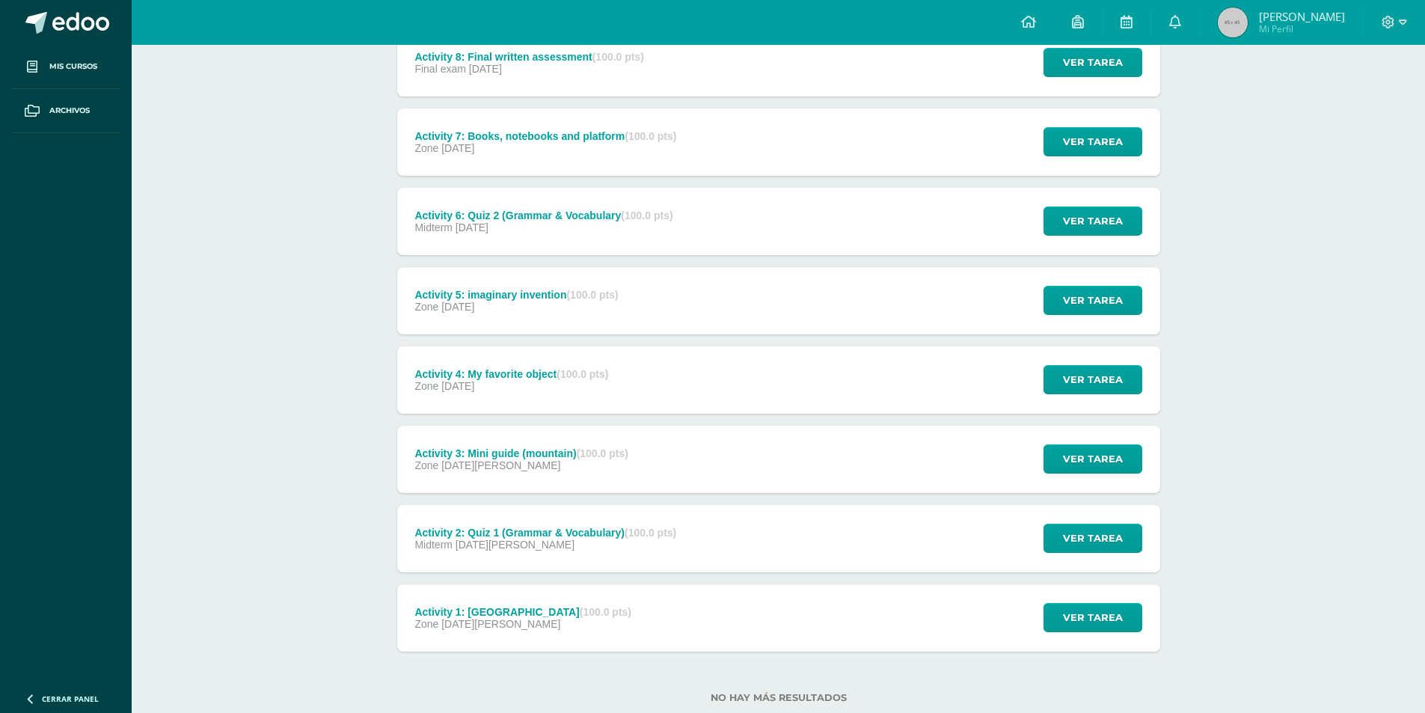
click at [775, 539] on div "Activity 2: Quiz 1 (Grammar & Vocabulary) (100.0 pts) Midterm 19 de Agosto Ver …" at bounding box center [778, 538] width 763 height 67
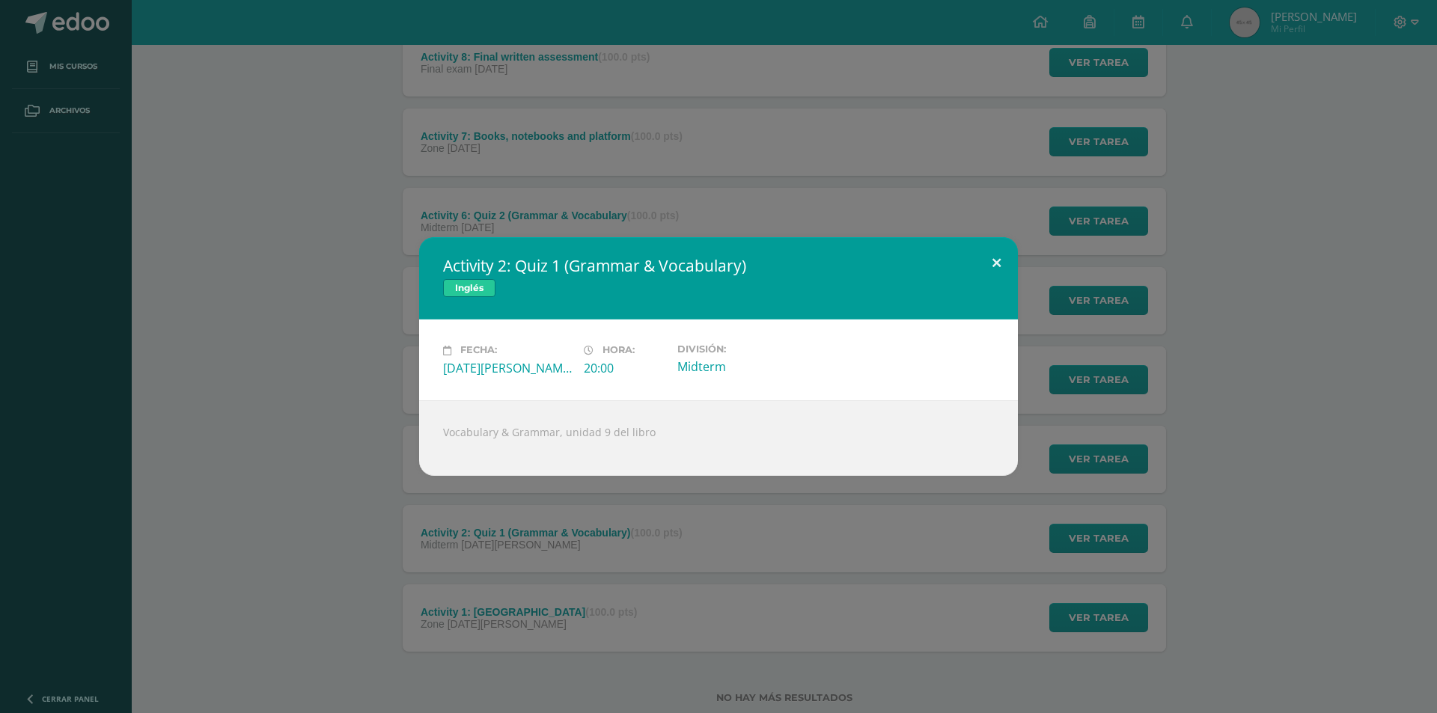
click at [1006, 257] on button at bounding box center [996, 262] width 43 height 51
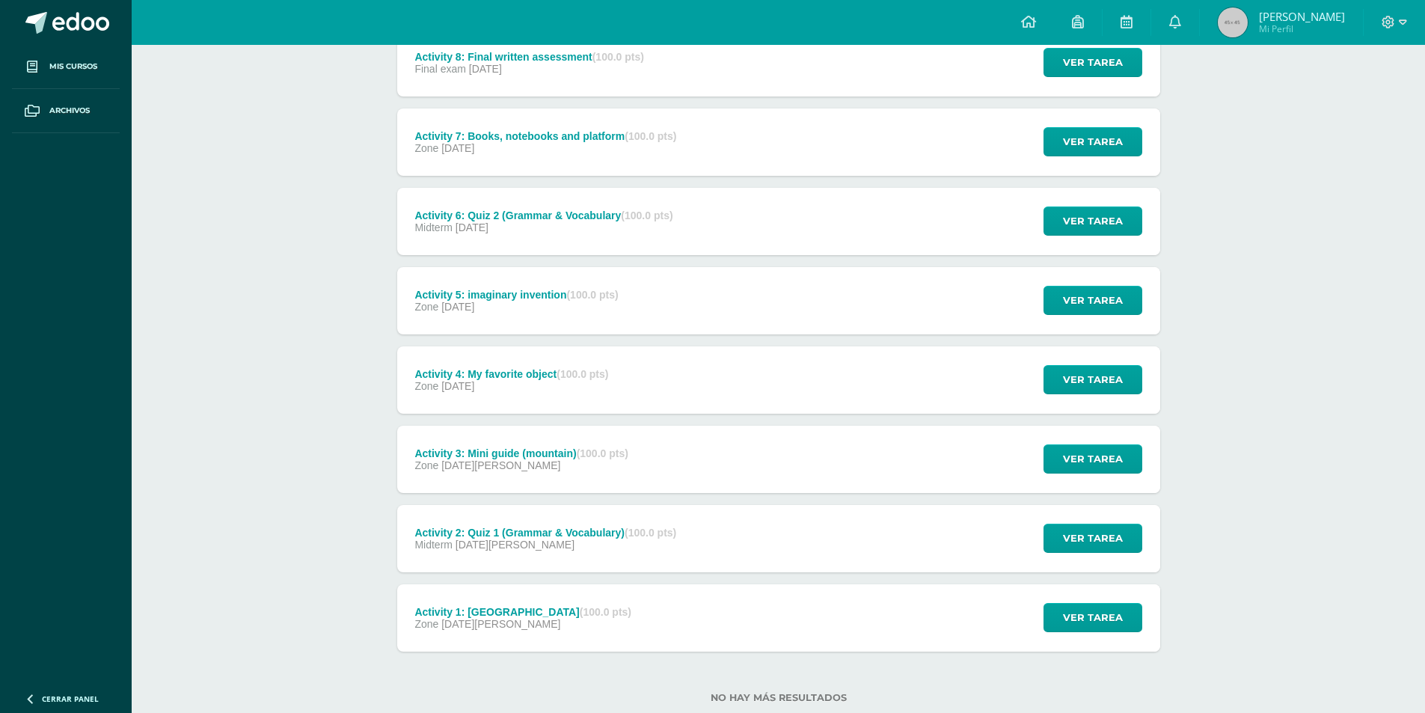
click at [468, 536] on div "Activity 2: Quiz 1 (Grammar & Vocabulary) (100.0 pts)" at bounding box center [545, 533] width 262 height 12
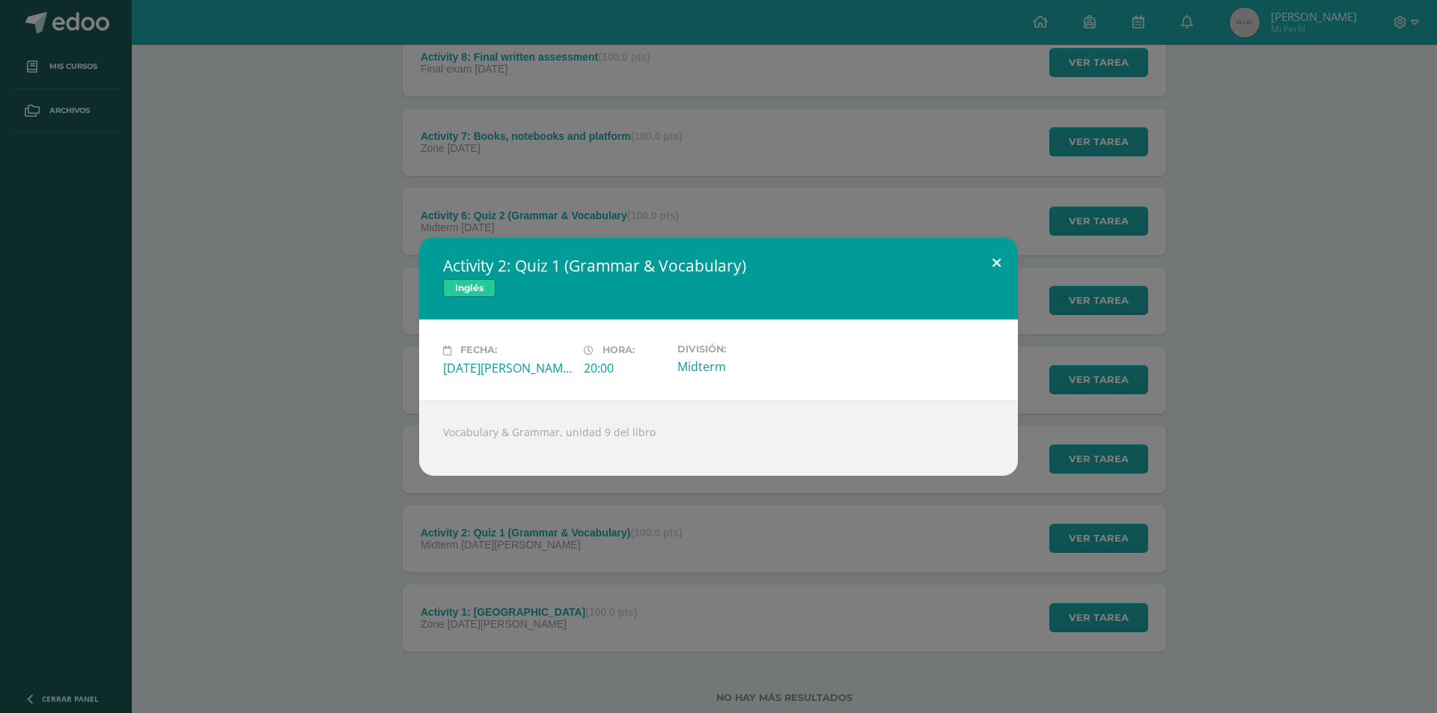
click at [991, 259] on button at bounding box center [996, 262] width 43 height 51
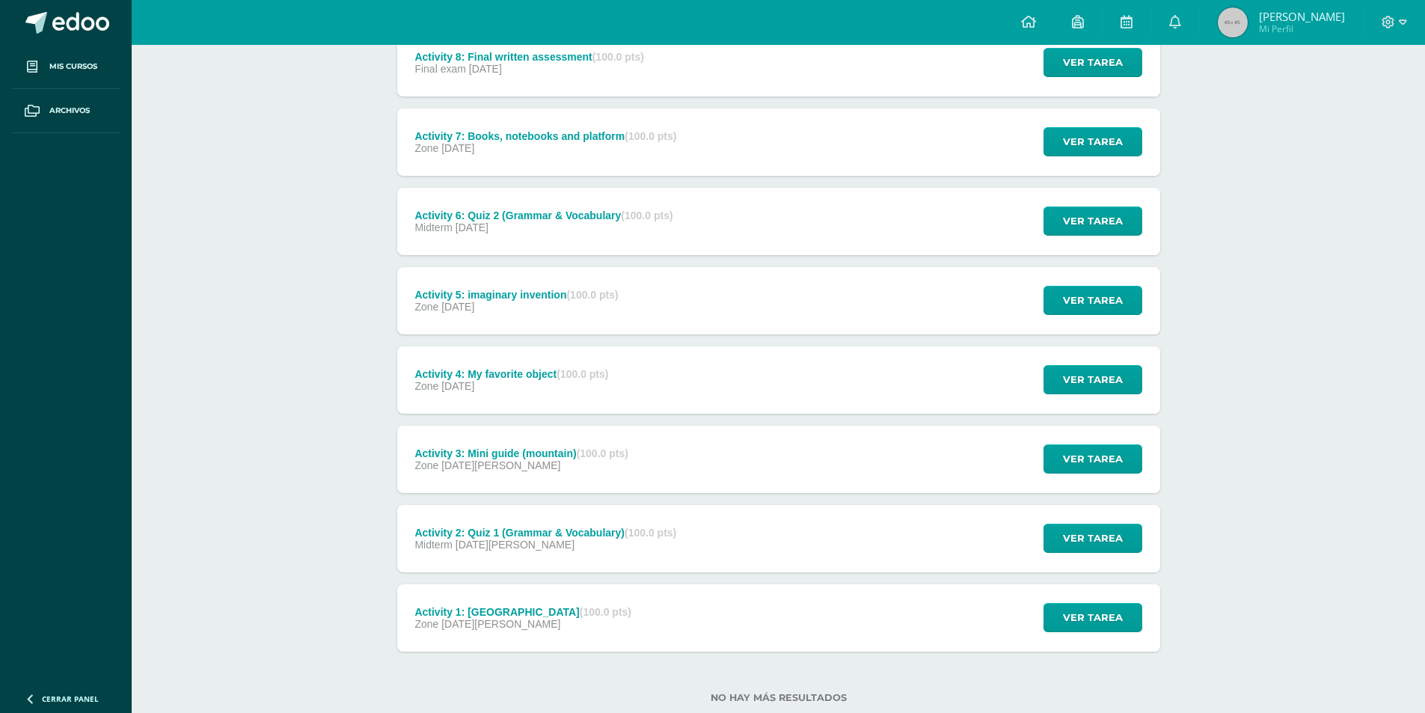
click at [781, 465] on div "Activity 3: Mini guide (mountain) (100.0 pts) Zone 29 de Agosto Ver tarea Activ…" at bounding box center [778, 459] width 763 height 67
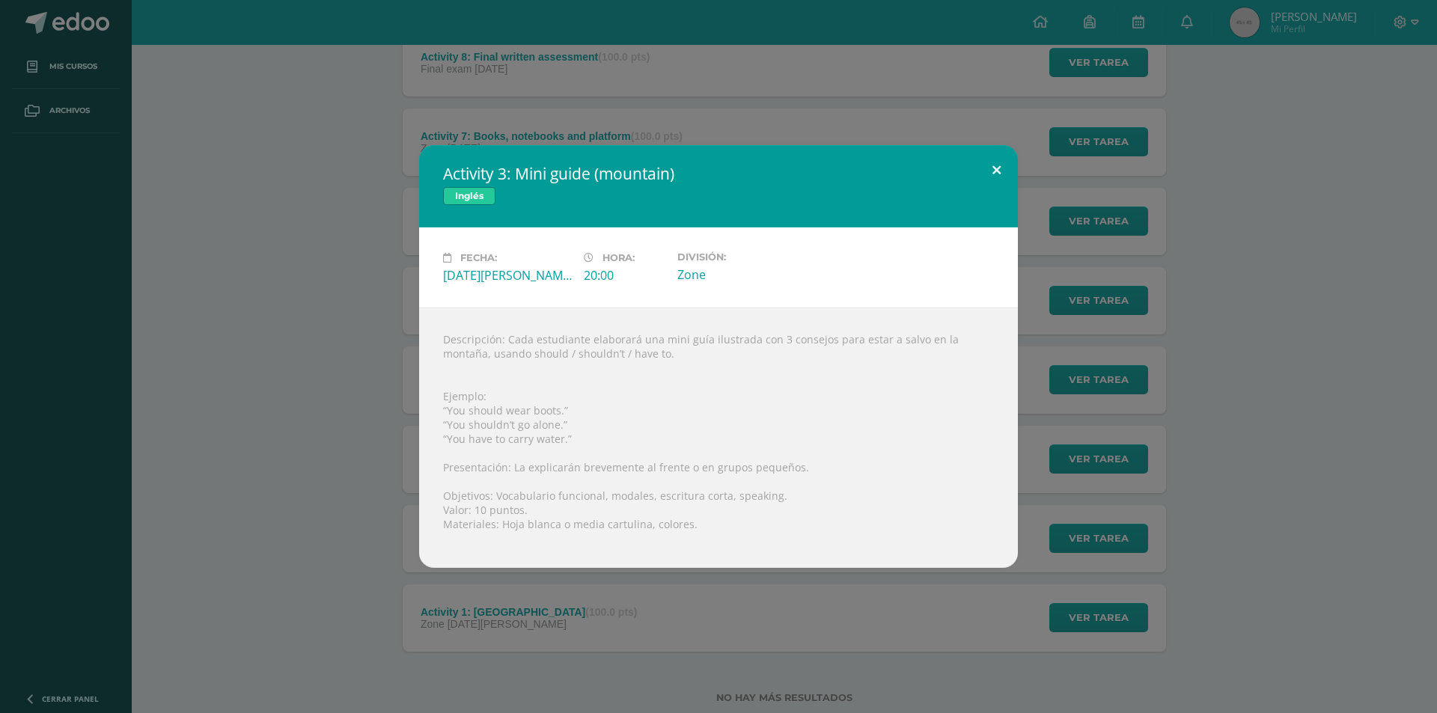
click at [999, 161] on button at bounding box center [996, 170] width 43 height 51
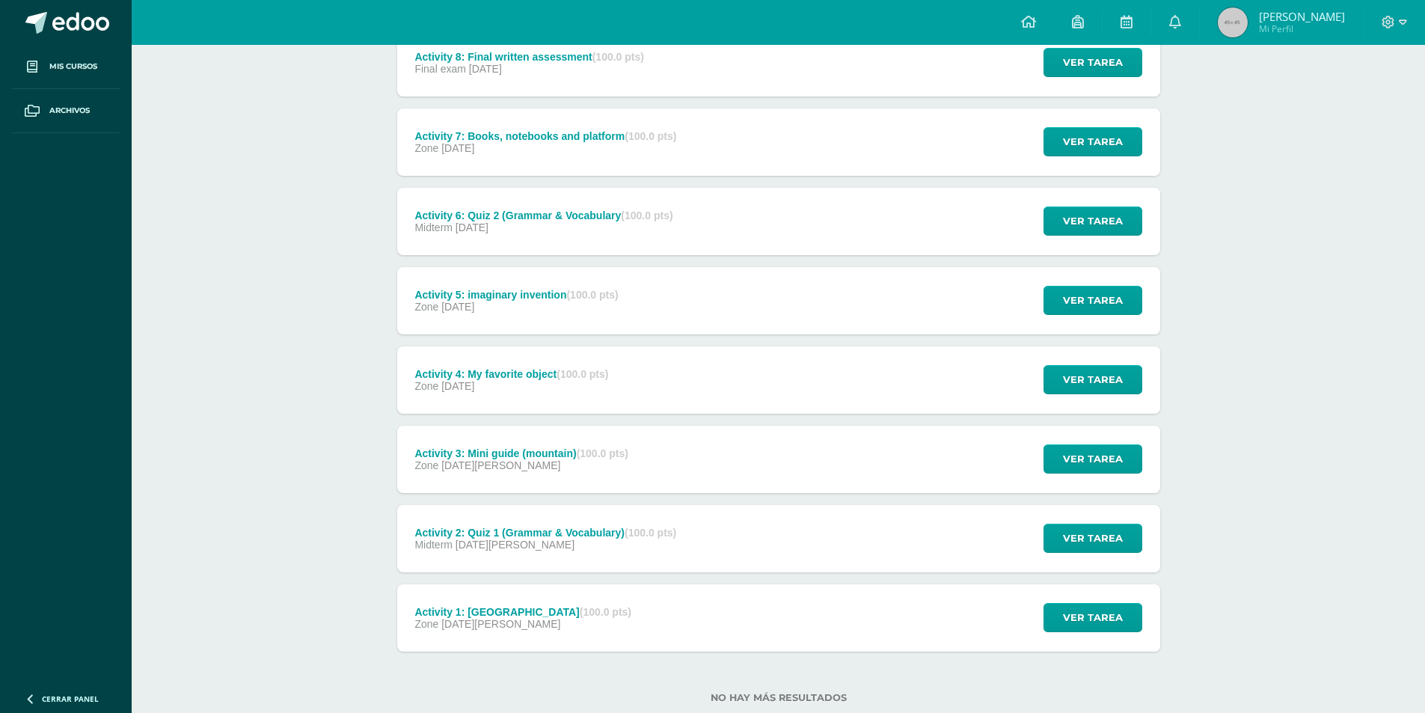
click at [694, 513] on div "Activity 2: Quiz 1 (Grammar & Vocabulary) (100.0 pts) Midterm 19 de Agosto" at bounding box center [546, 538] width 298 height 67
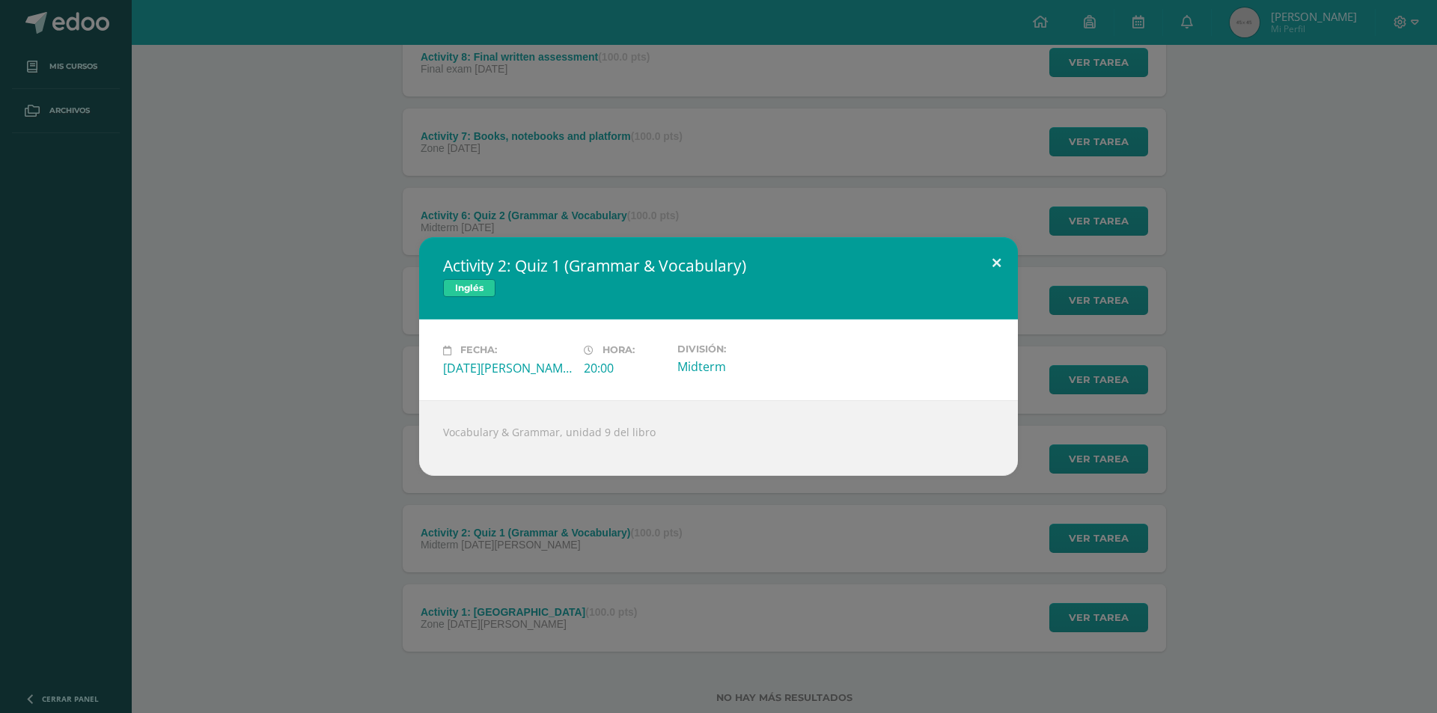
click at [989, 274] on button at bounding box center [996, 262] width 43 height 51
